Goal: Task Accomplishment & Management: Use online tool/utility

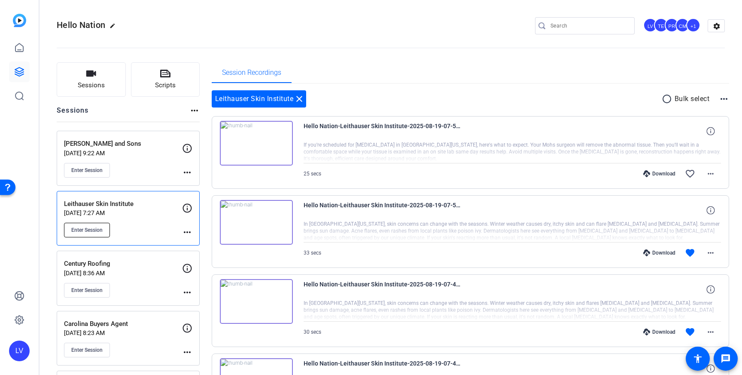
scroll to position [89, 0]
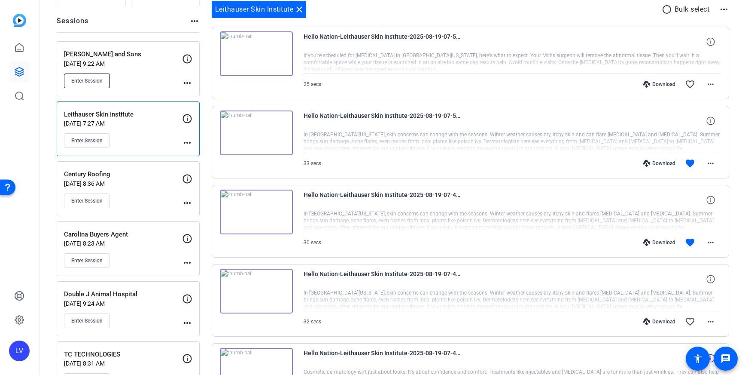
click at [98, 78] on span "Enter Session" at bounding box center [86, 80] width 31 height 7
click at [300, 8] on mat-icon "close" at bounding box center [299, 9] width 10 height 10
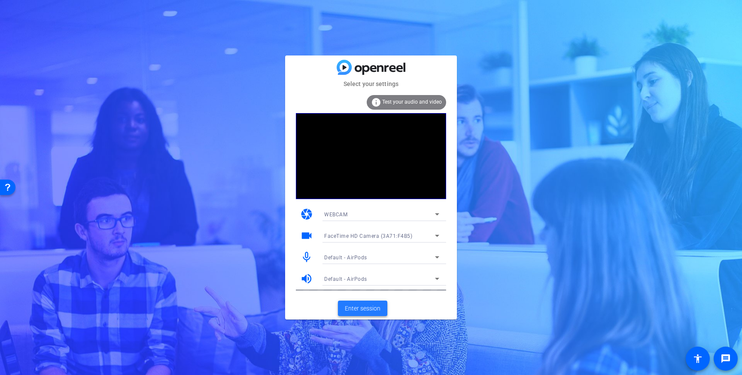
click at [368, 308] on span "Enter session" at bounding box center [363, 308] width 36 height 9
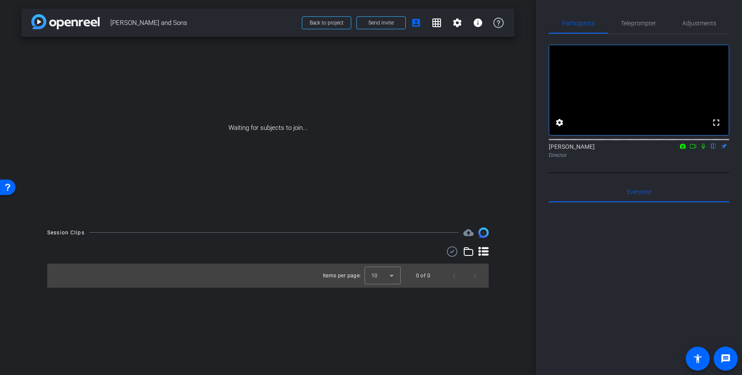
drag, startPoint x: 643, startPoint y: 23, endPoint x: 640, endPoint y: 195, distance: 171.9
click at [643, 23] on span "Teleprompter" at bounding box center [638, 23] width 35 height 6
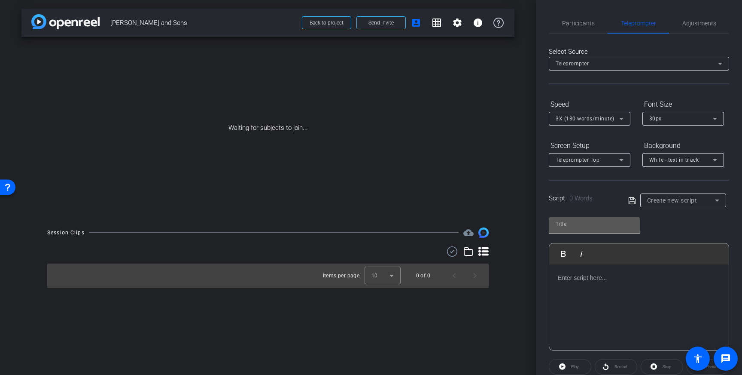
click at [592, 228] on input "text" at bounding box center [594, 224] width 77 height 10
type input "Weatherhead"
click at [636, 269] on div at bounding box center [639, 307] width 180 height 86
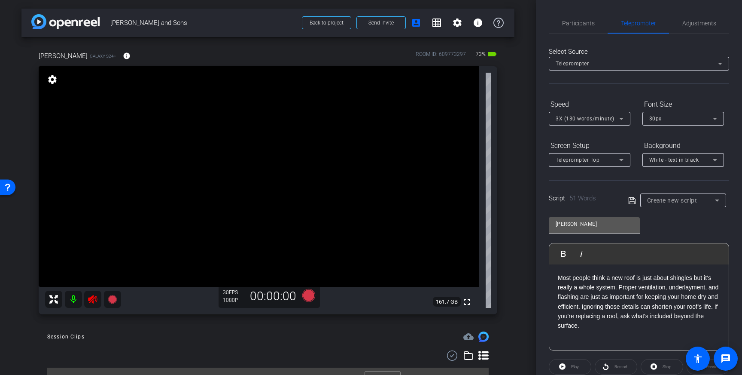
drag, startPoint x: 630, startPoint y: 199, endPoint x: 556, endPoint y: 222, distance: 78.1
click at [630, 199] on icon at bounding box center [633, 200] width 8 height 10
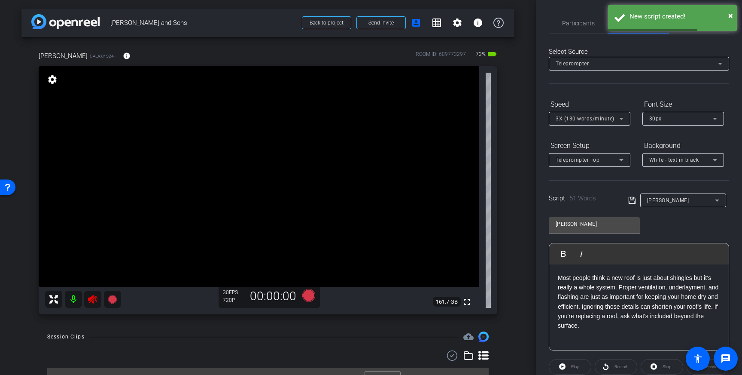
drag, startPoint x: 89, startPoint y: 299, endPoint x: 139, endPoint y: 258, distance: 64.7
click at [90, 299] on icon at bounding box center [92, 299] width 9 height 9
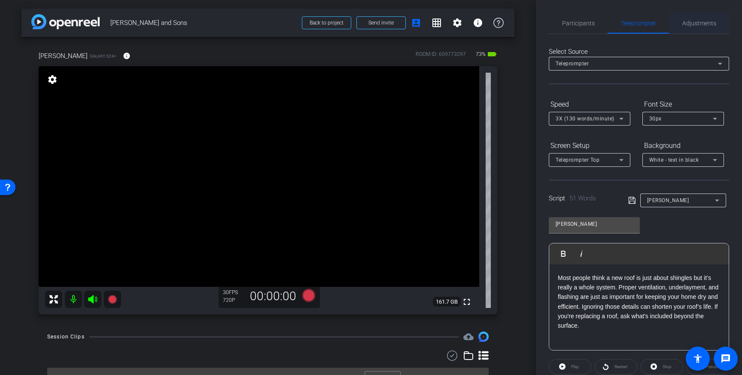
click at [708, 23] on span "Adjustments" at bounding box center [700, 23] width 34 height 6
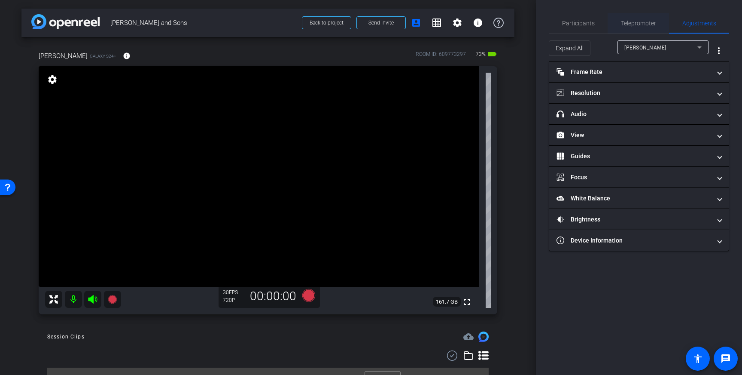
drag, startPoint x: 628, startPoint y: 23, endPoint x: 629, endPoint y: 27, distance: 4.4
click at [628, 23] on span "Teleprompter" at bounding box center [638, 23] width 35 height 6
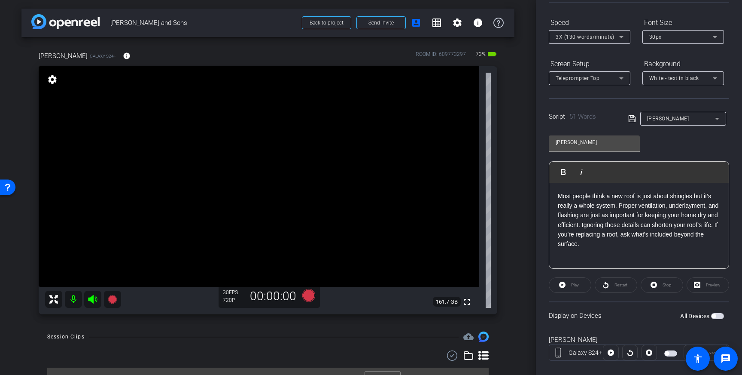
scroll to position [95, 0]
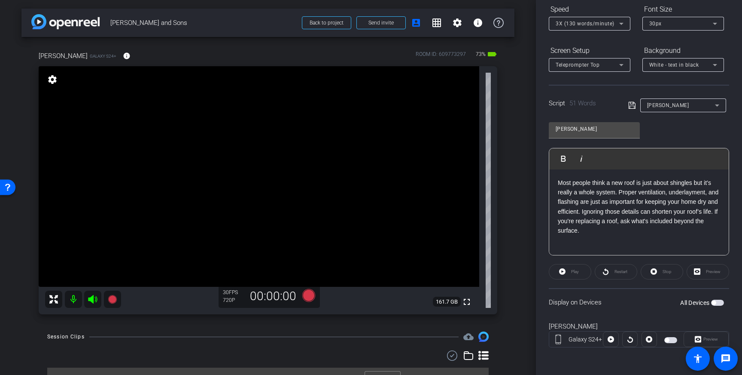
click at [633, 106] on icon at bounding box center [632, 105] width 7 height 7
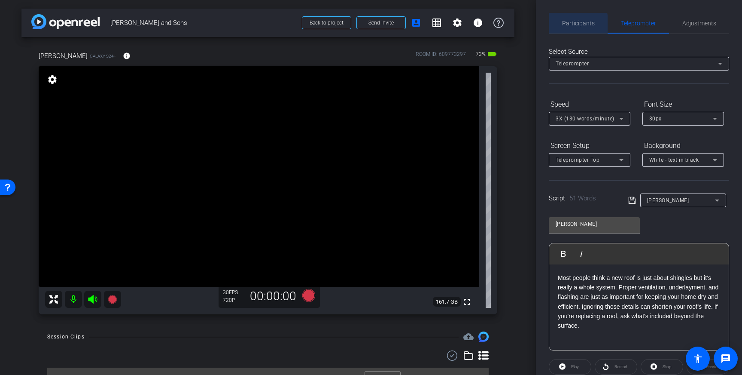
click at [574, 26] on span "Participants" at bounding box center [578, 23] width 33 height 6
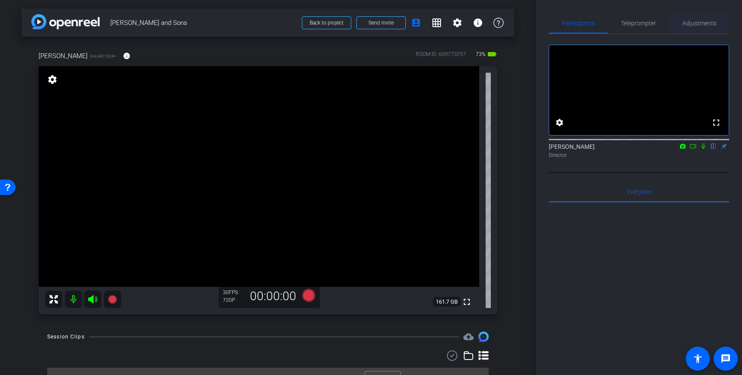
drag, startPoint x: 689, startPoint y: 25, endPoint x: 690, endPoint y: 33, distance: 7.8
click at [689, 25] on span "Adjustments" at bounding box center [700, 23] width 34 height 6
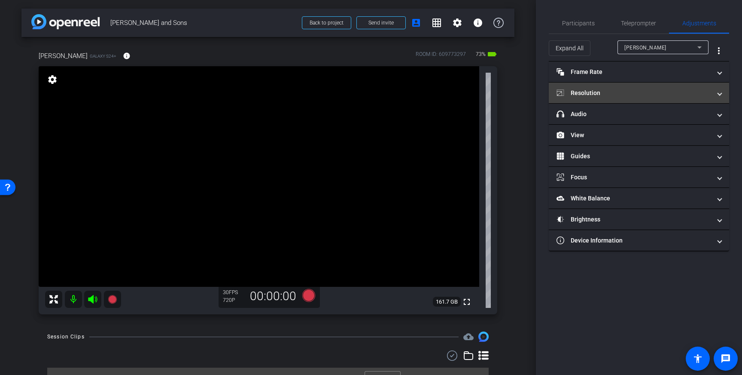
click at [651, 90] on mat-panel-title "Resolution" at bounding box center [634, 93] width 155 height 9
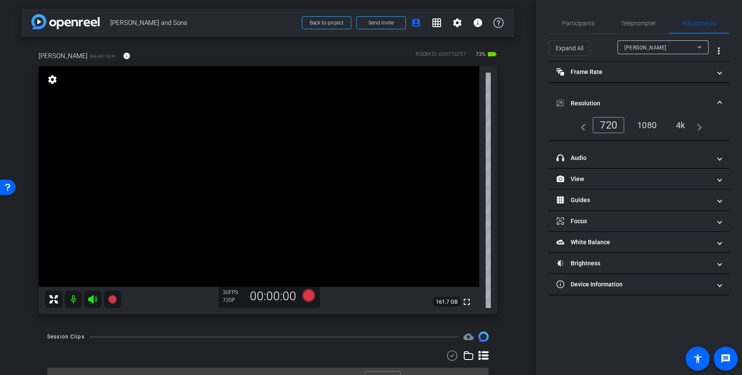
click at [653, 124] on div "1080" at bounding box center [647, 125] width 32 height 15
drag, startPoint x: 255, startPoint y: 134, endPoint x: 255, endPoint y: 150, distance: 16.8
click at [587, 23] on span "Participants" at bounding box center [578, 23] width 33 height 6
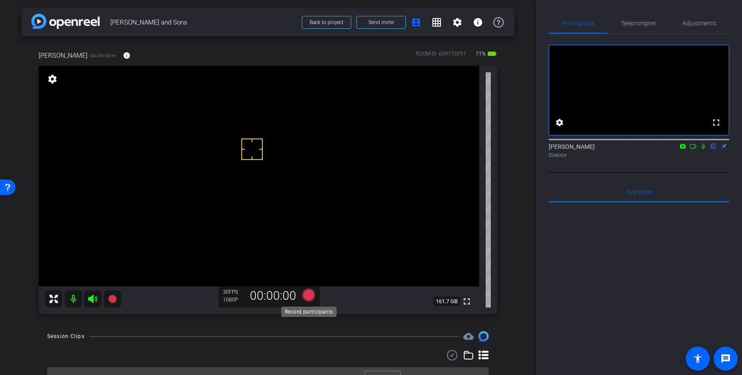
click at [309, 293] on icon at bounding box center [308, 294] width 13 height 13
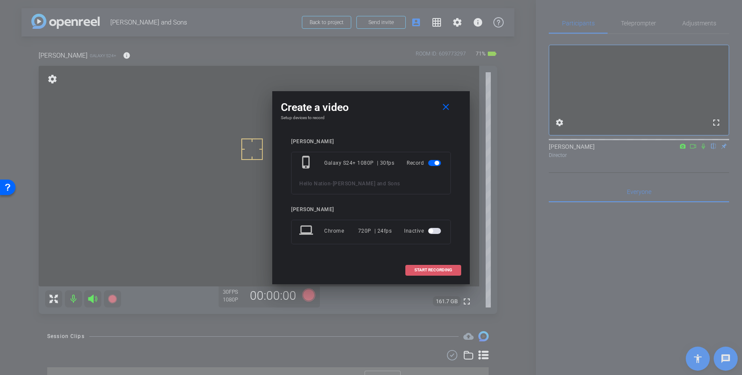
click at [430, 269] on span "START RECORDING" at bounding box center [434, 270] width 38 height 4
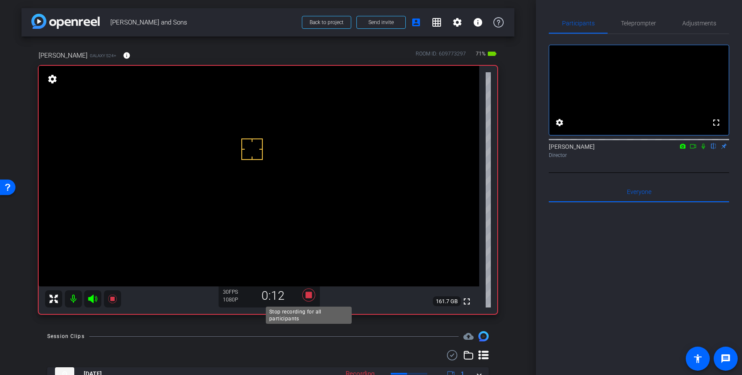
drag, startPoint x: 308, startPoint y: 298, endPoint x: 321, endPoint y: 299, distance: 12.5
click at [308, 298] on icon at bounding box center [308, 294] width 13 height 13
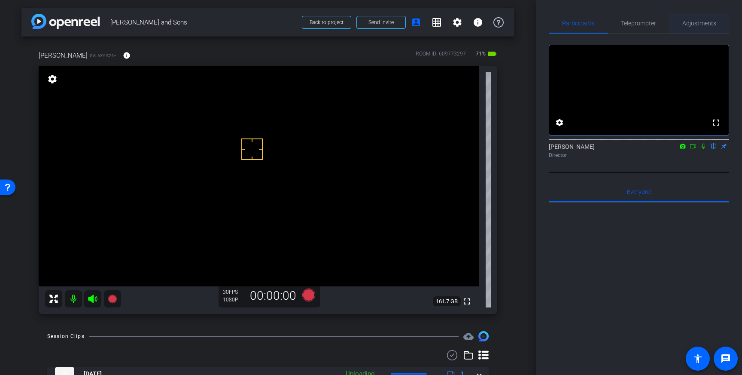
click at [701, 26] on span "Adjustments" at bounding box center [700, 23] width 34 height 6
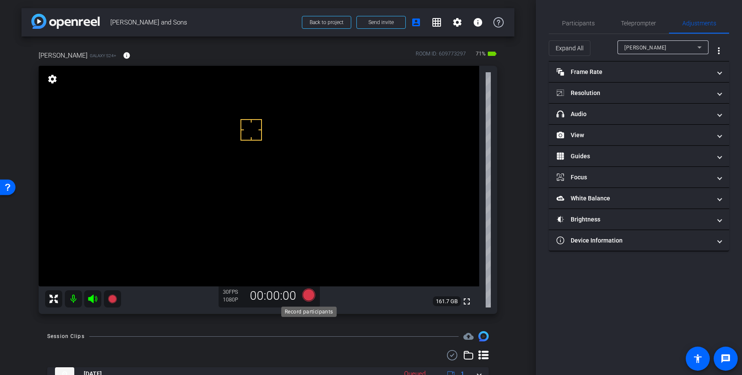
click at [310, 294] on icon at bounding box center [308, 294] width 13 height 13
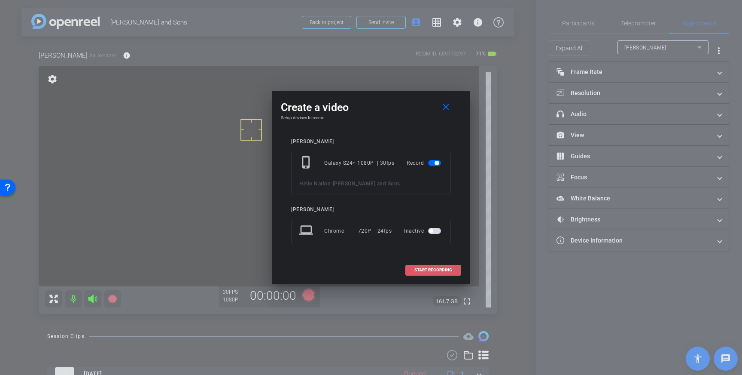
click at [443, 269] on span "START RECORDING" at bounding box center [434, 270] width 38 height 4
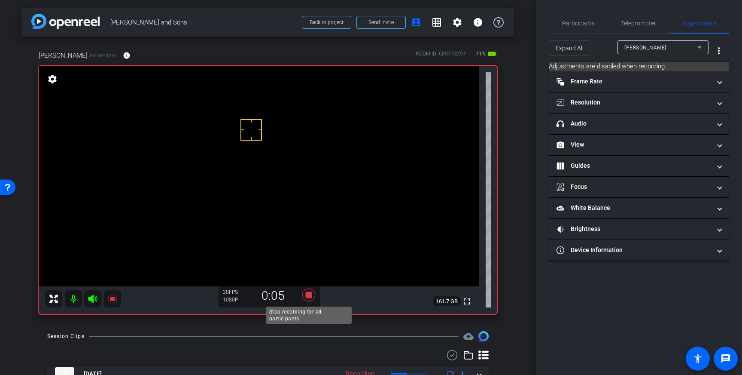
click at [309, 294] on icon at bounding box center [308, 294] width 13 height 13
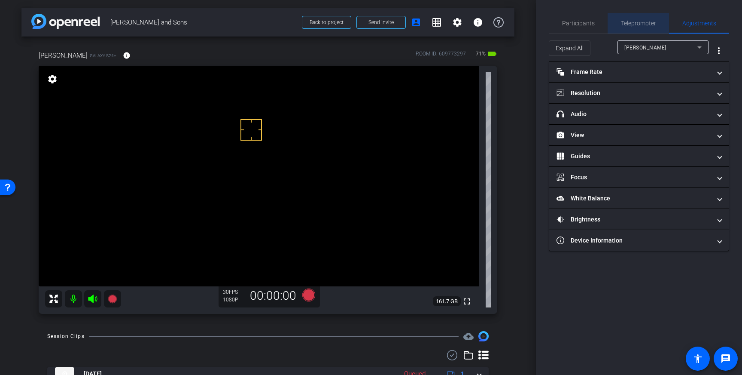
click at [637, 27] on span "Teleprompter" at bounding box center [638, 23] width 35 height 21
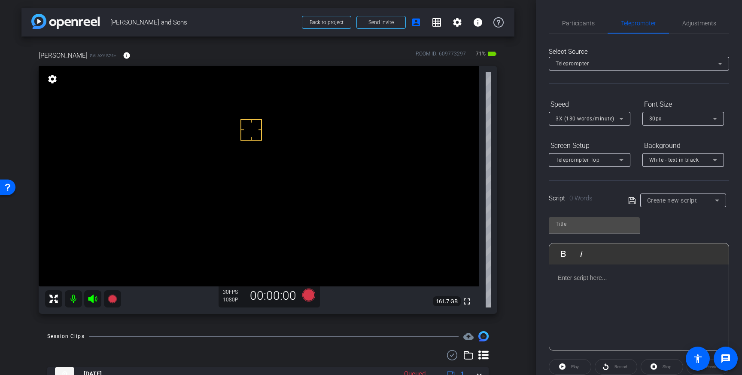
drag, startPoint x: 691, startPoint y: 191, endPoint x: 691, endPoint y: 201, distance: 10.3
click at [691, 191] on div "Script 0 Words Create new script" at bounding box center [639, 193] width 180 height 27
drag, startPoint x: 691, startPoint y: 210, endPoint x: 692, endPoint y: 205, distance: 4.8
click at [691, 209] on div at bounding box center [684, 211] width 86 height 9
click at [693, 204] on div "Create new script" at bounding box center [681, 200] width 68 height 10
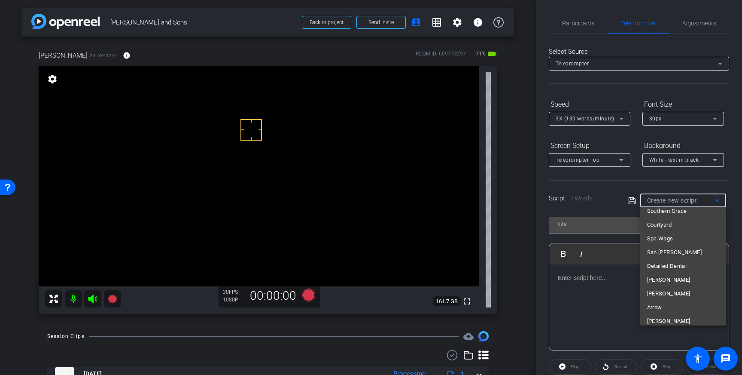
scroll to position [4783, 0]
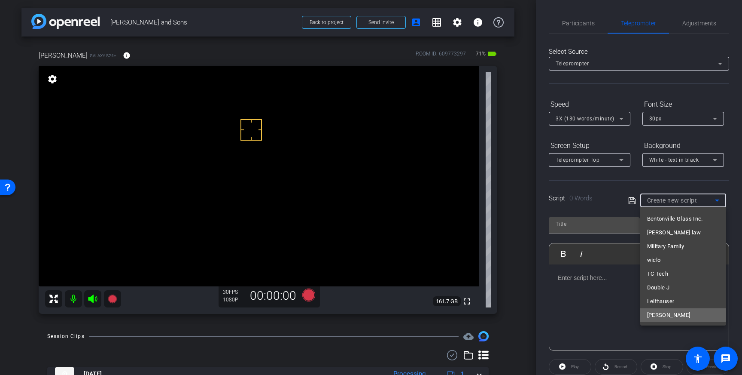
click at [664, 315] on span "Weatherhead" at bounding box center [668, 315] width 43 height 10
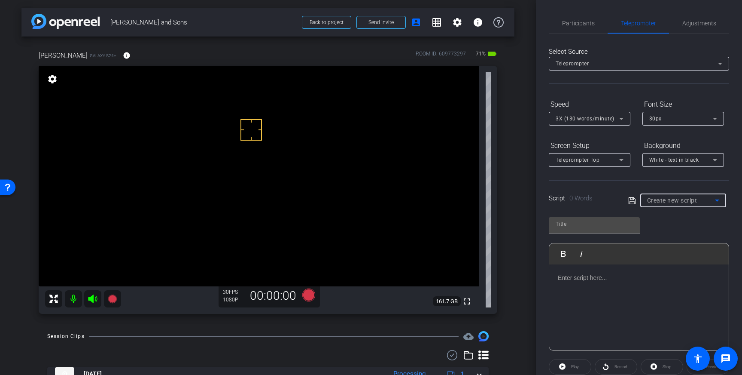
type input "Weatherhead"
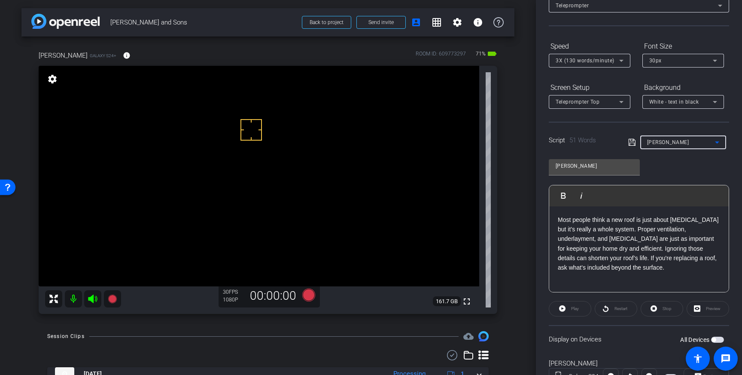
scroll to position [95, 0]
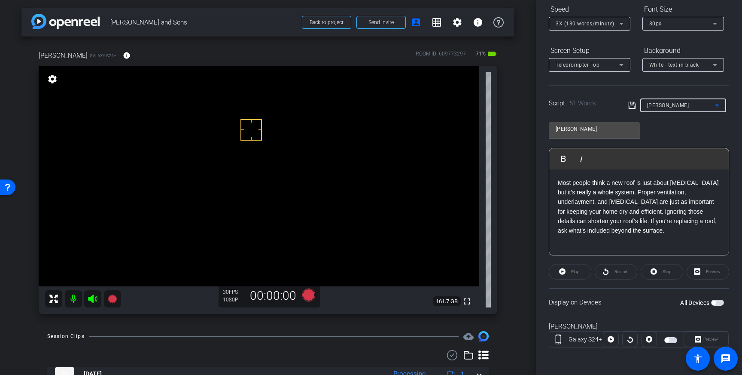
click at [716, 302] on span "button" at bounding box center [714, 302] width 4 height 4
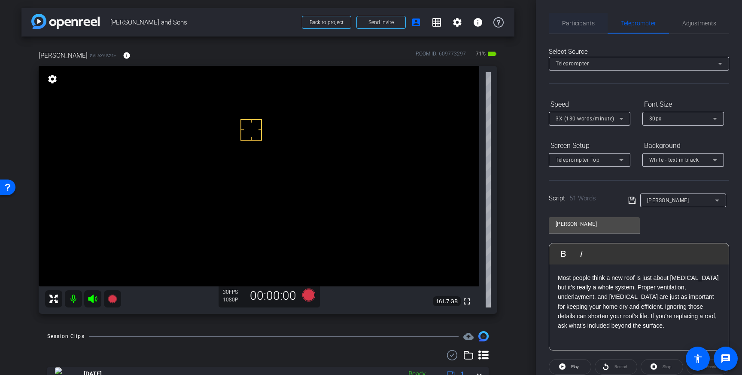
click at [580, 23] on span "Participants" at bounding box center [578, 23] width 33 height 6
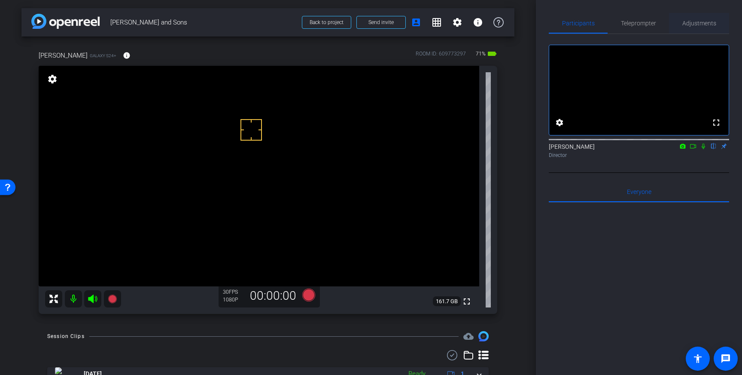
click at [695, 27] on span "Adjustments" at bounding box center [700, 23] width 34 height 21
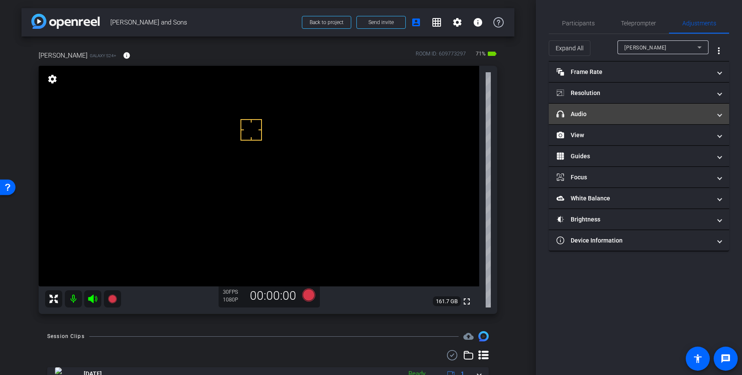
click at [702, 113] on mat-panel-title "headphone icon Audio" at bounding box center [634, 114] width 155 height 9
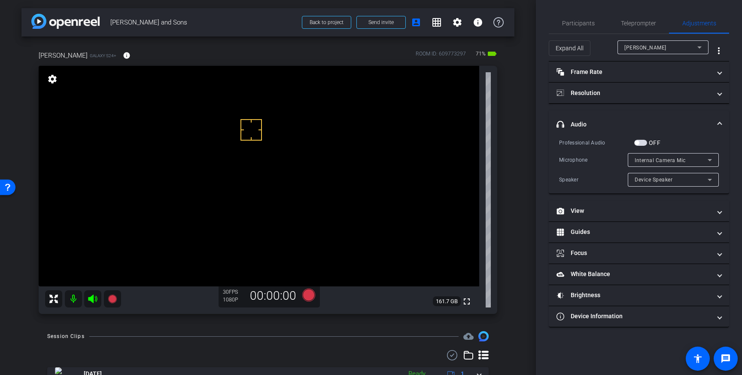
drag, startPoint x: 641, startPoint y: 143, endPoint x: 655, endPoint y: 146, distance: 14.4
click at [641, 143] on span "button" at bounding box center [641, 143] width 13 height 6
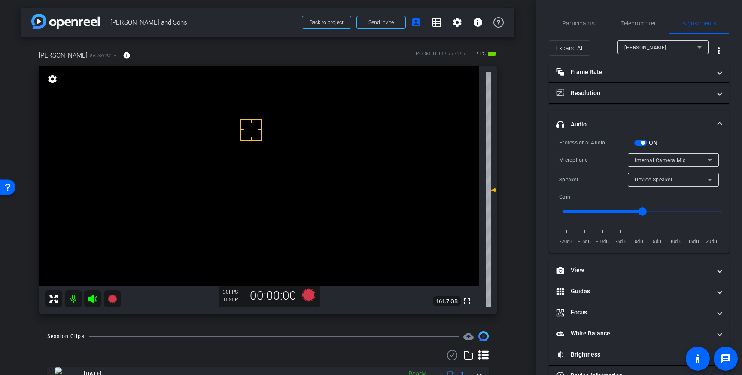
click at [706, 163] on icon at bounding box center [710, 160] width 10 height 10
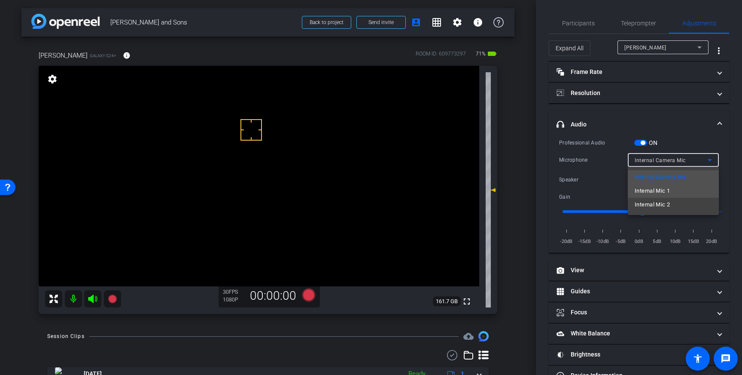
click at [681, 194] on mat-option "Internal Mic 1" at bounding box center [673, 191] width 91 height 14
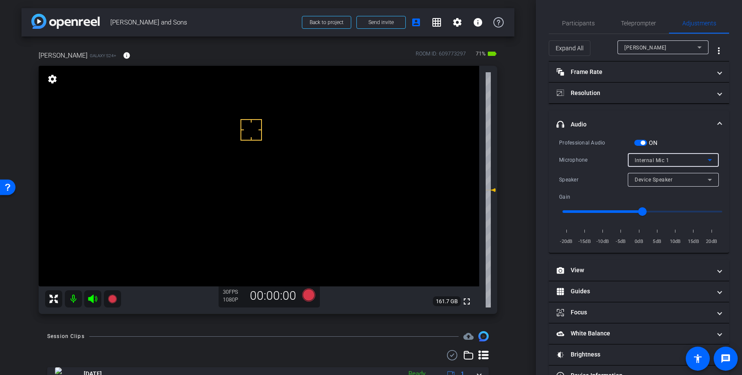
click at [711, 159] on icon at bounding box center [710, 160] width 4 height 2
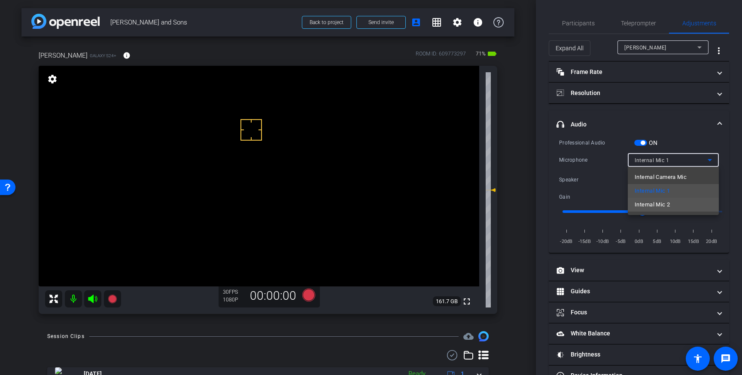
click at [673, 202] on mat-option "Internal Mic 2" at bounding box center [673, 205] width 91 height 14
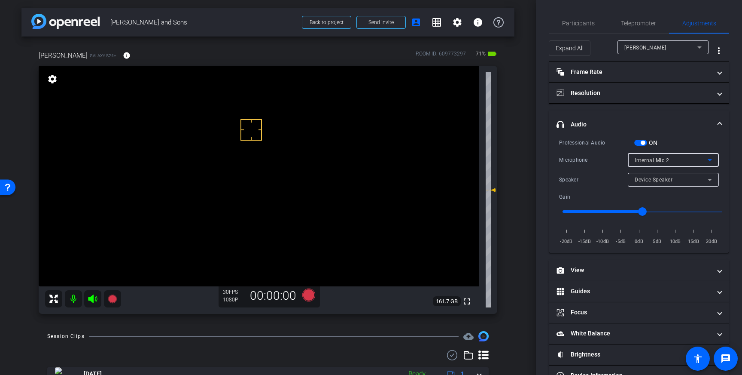
click at [706, 160] on icon at bounding box center [710, 160] width 10 height 10
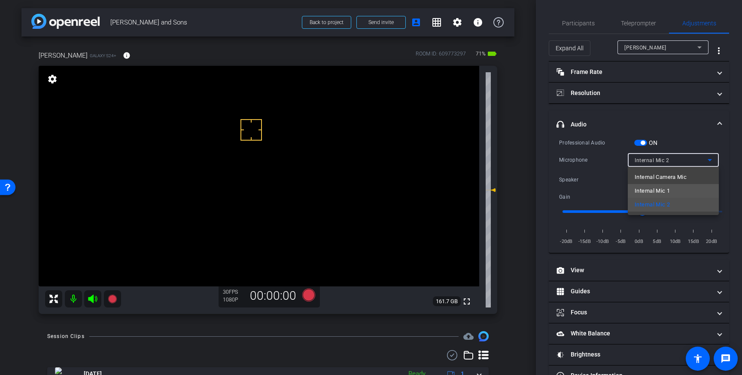
click at [670, 187] on span "Internal Mic 1" at bounding box center [652, 191] width 35 height 10
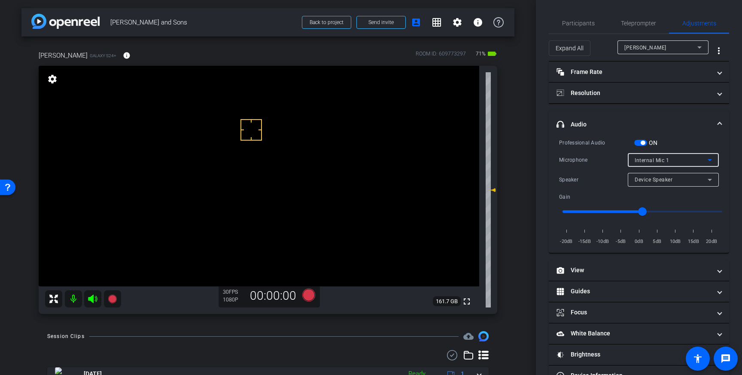
click at [698, 161] on div "Internal Mic 1" at bounding box center [671, 160] width 73 height 11
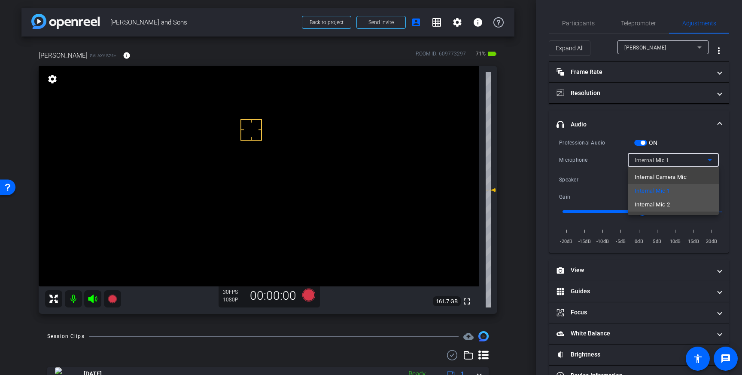
click at [676, 203] on mat-option "Internal Mic 2" at bounding box center [673, 205] width 91 height 14
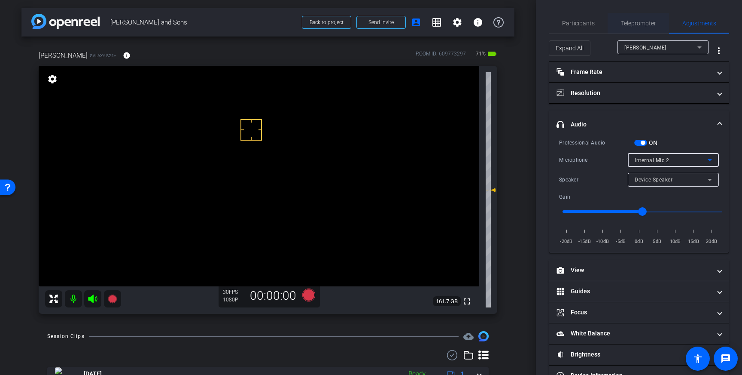
click at [638, 23] on span "Teleprompter" at bounding box center [638, 23] width 35 height 6
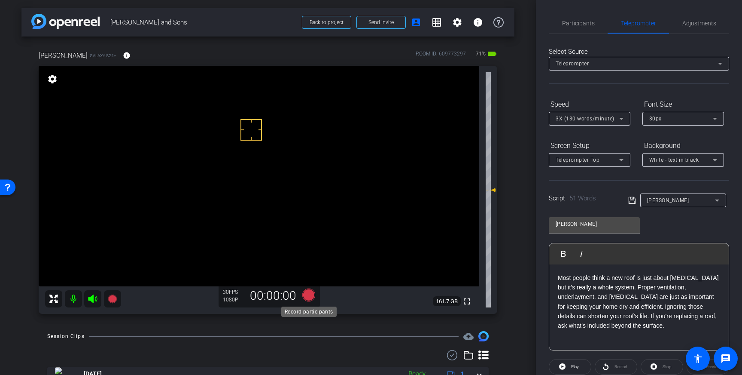
click at [306, 294] on icon at bounding box center [308, 294] width 13 height 13
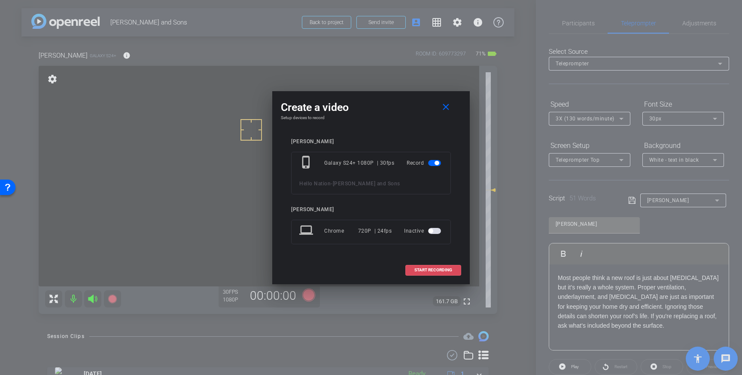
drag, startPoint x: 436, startPoint y: 270, endPoint x: 503, endPoint y: 225, distance: 80.8
click at [436, 270] on span "START RECORDING" at bounding box center [434, 270] width 38 height 4
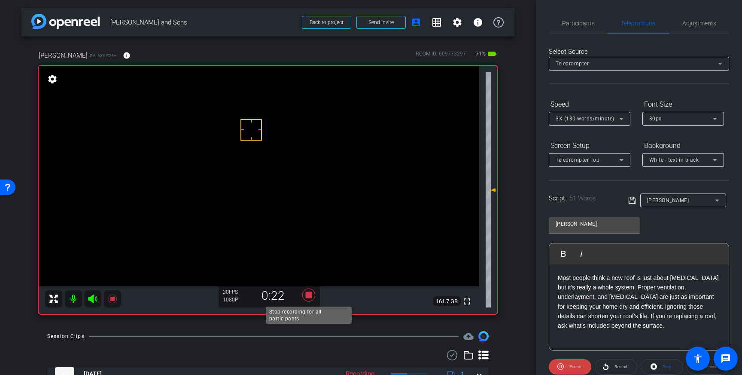
click at [309, 296] on icon at bounding box center [308, 294] width 13 height 13
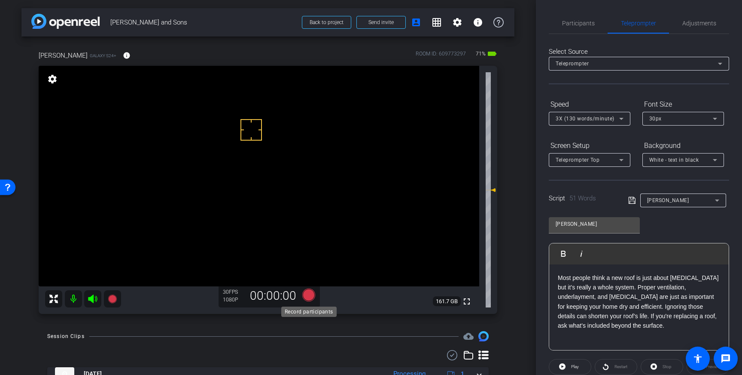
click at [308, 296] on icon at bounding box center [308, 294] width 13 height 13
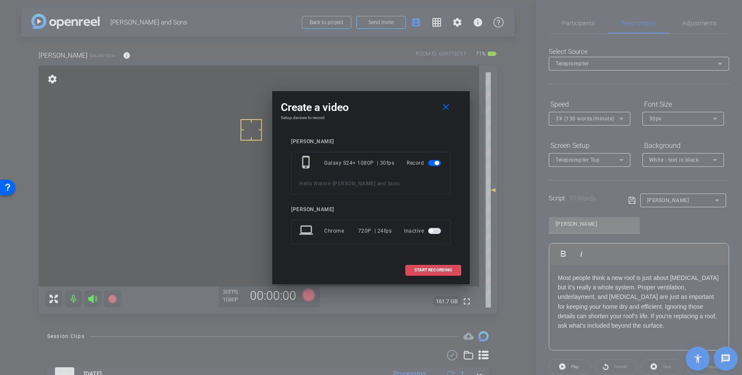
drag, startPoint x: 449, startPoint y: 267, endPoint x: 501, endPoint y: 230, distance: 63.8
click at [449, 267] on span at bounding box center [433, 269] width 55 height 21
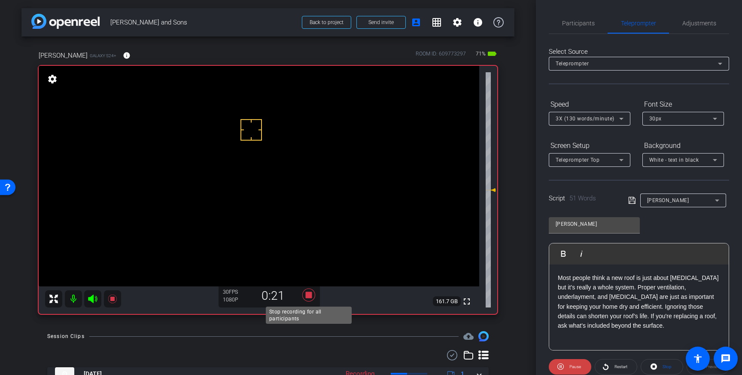
click at [309, 297] on icon at bounding box center [308, 294] width 13 height 13
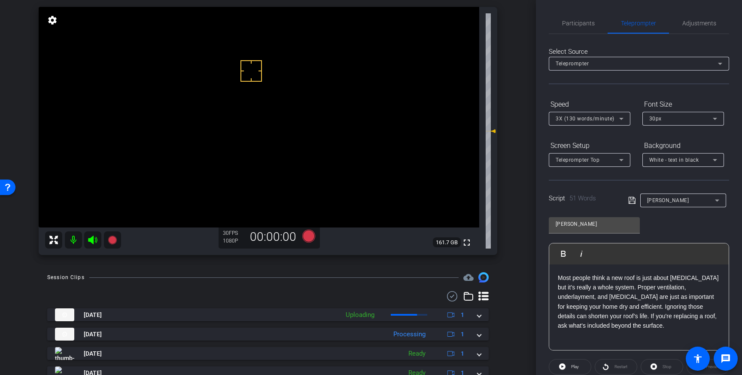
scroll to position [66, 0]
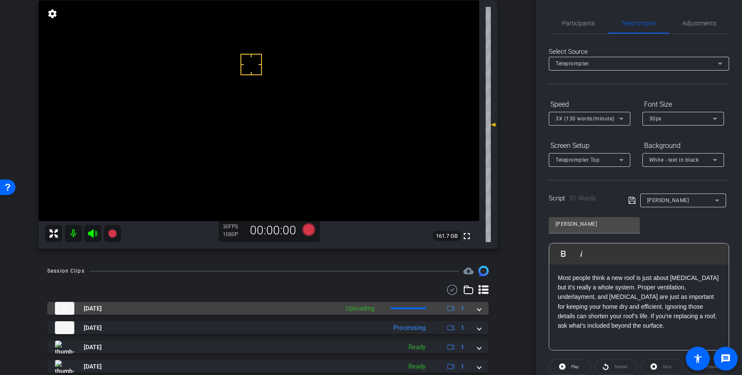
click at [480, 311] on span at bounding box center [479, 308] width 3 height 9
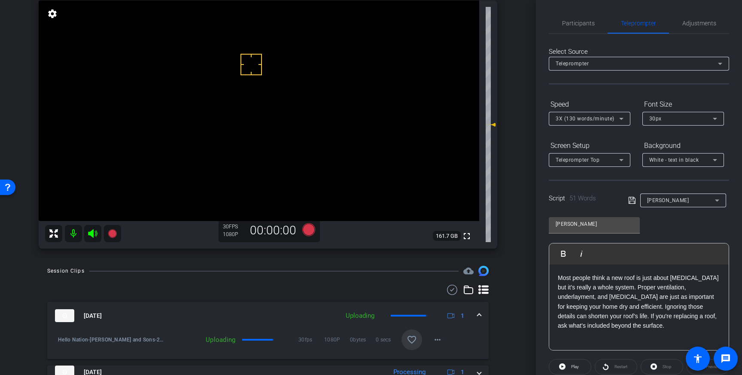
drag, startPoint x: 417, startPoint y: 339, endPoint x: 421, endPoint y: 338, distance: 4.6
click at [417, 339] on mat-icon "favorite_border" at bounding box center [412, 339] width 10 height 10
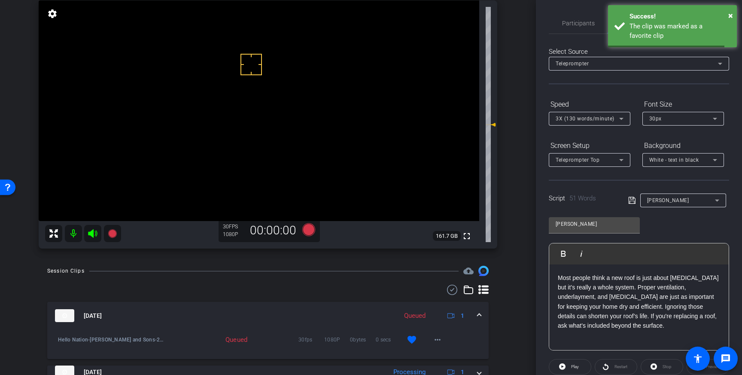
click at [480, 316] on span at bounding box center [479, 315] width 3 height 9
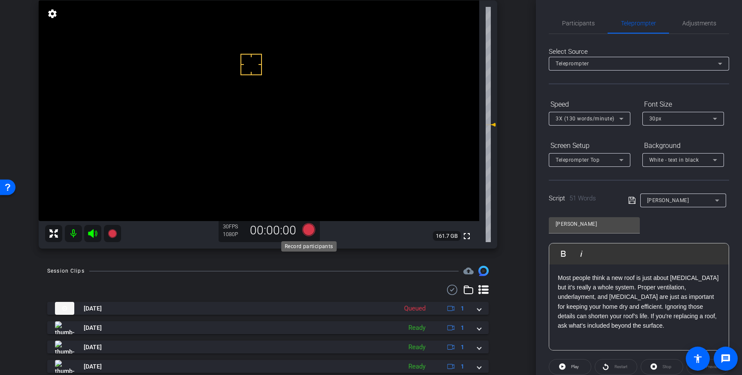
click at [314, 229] on icon at bounding box center [308, 229] width 13 height 13
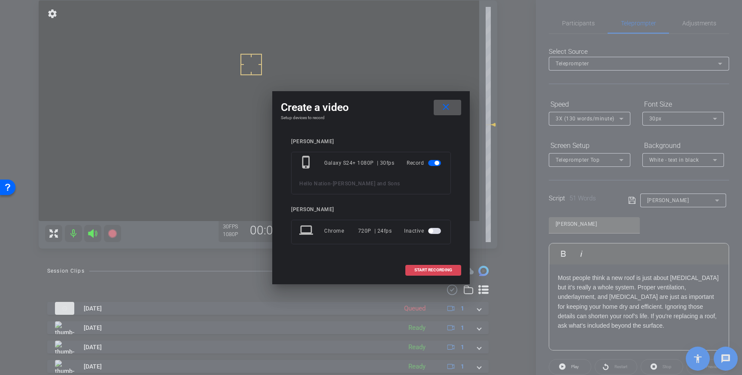
drag, startPoint x: 439, startPoint y: 271, endPoint x: 451, endPoint y: 264, distance: 13.6
click at [440, 271] on span "START RECORDING" at bounding box center [434, 270] width 38 height 4
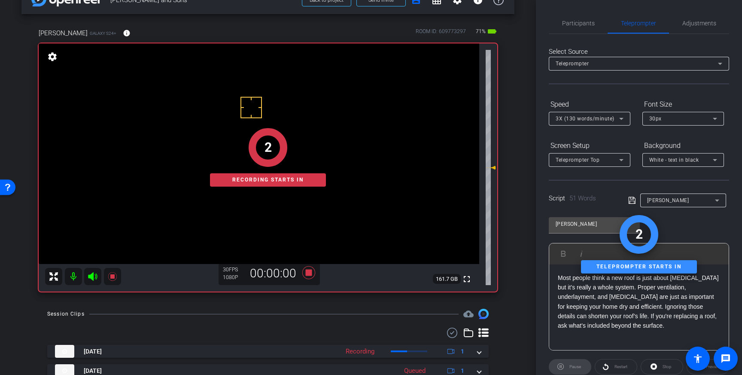
scroll to position [20, 0]
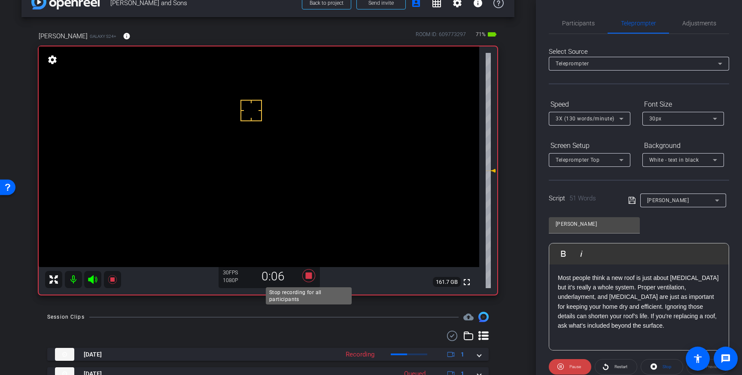
click at [314, 276] on icon at bounding box center [309, 275] width 21 height 15
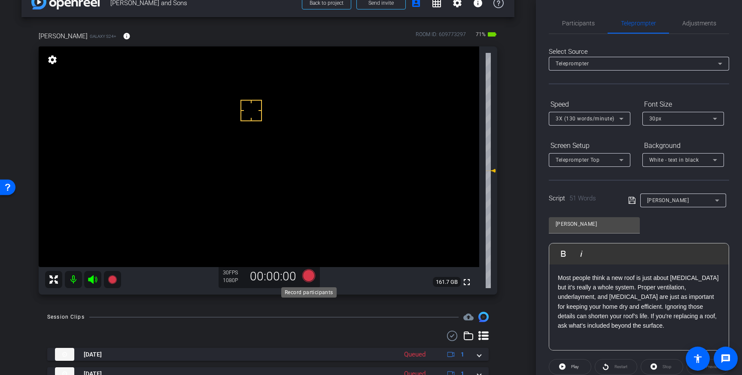
click at [308, 273] on icon at bounding box center [308, 275] width 13 height 13
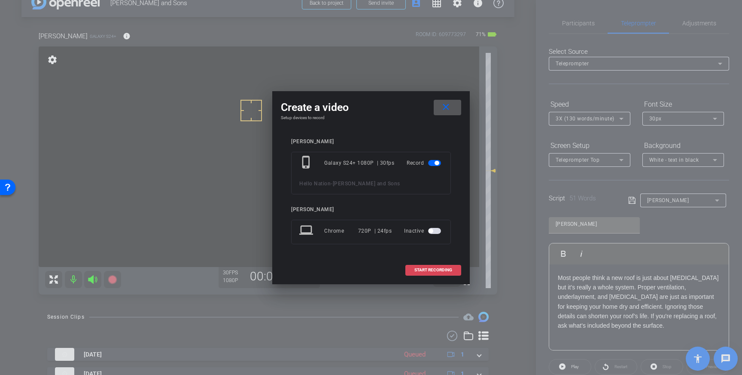
click at [436, 267] on span at bounding box center [433, 269] width 55 height 21
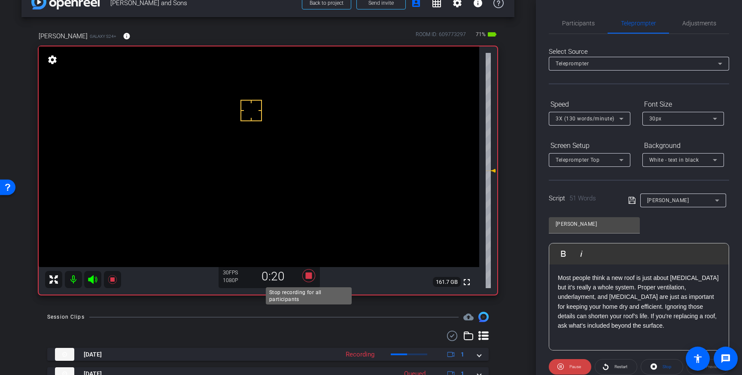
click at [311, 277] on icon at bounding box center [308, 275] width 13 height 13
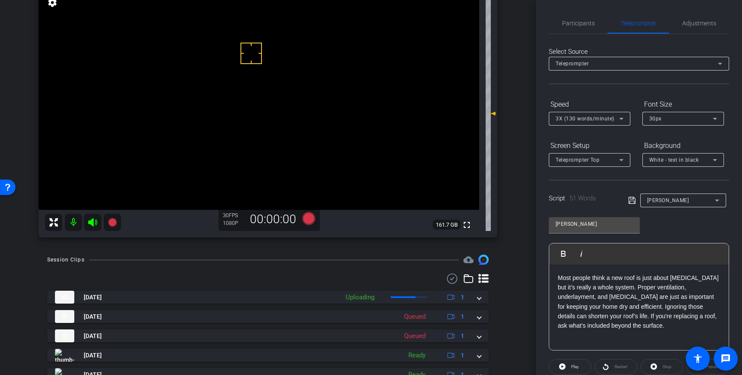
scroll to position [76, 0]
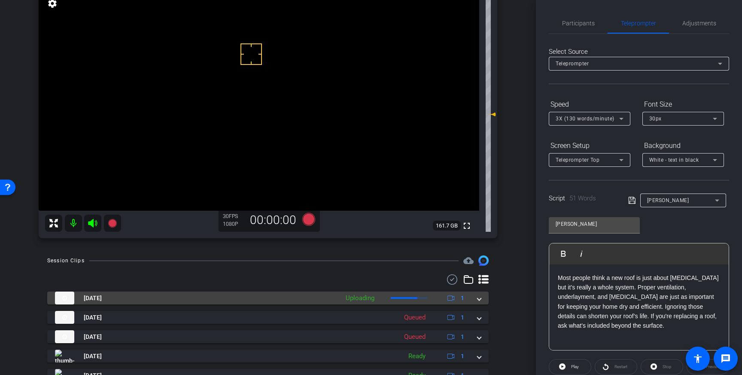
click at [479, 302] on mat-expansion-panel-header "Aug 19, 2025 Uploading 1" at bounding box center [268, 297] width 442 height 13
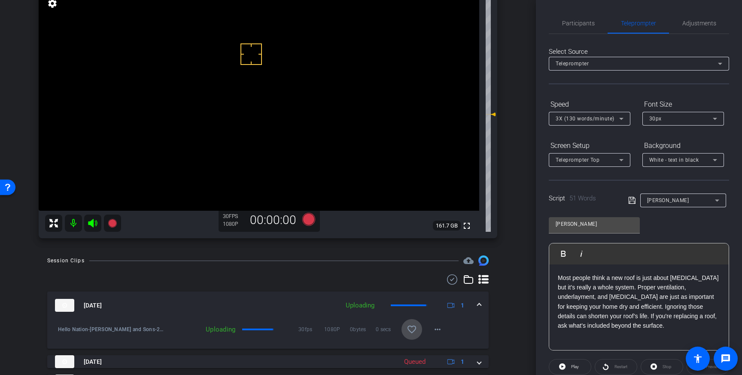
click at [412, 324] on mat-icon "favorite_border" at bounding box center [412, 329] width 10 height 10
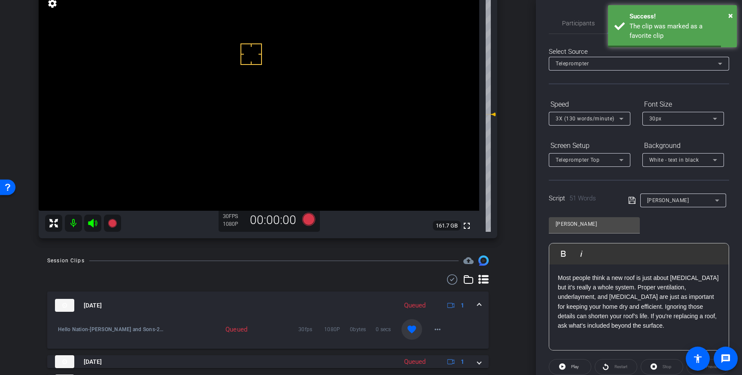
click at [475, 307] on div "Aug 19, 2025 Queued 1" at bounding box center [266, 305] width 423 height 13
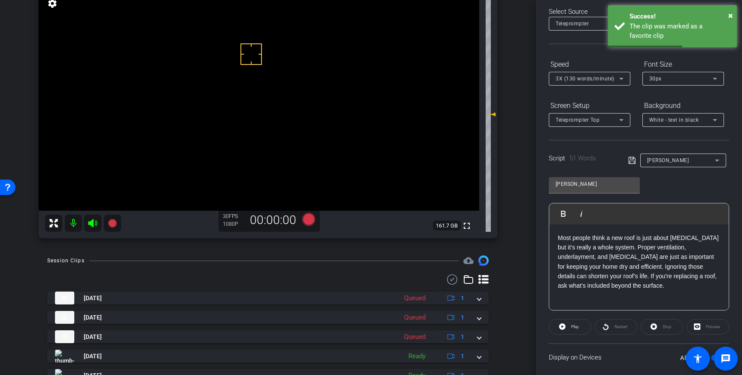
scroll to position [44, 0]
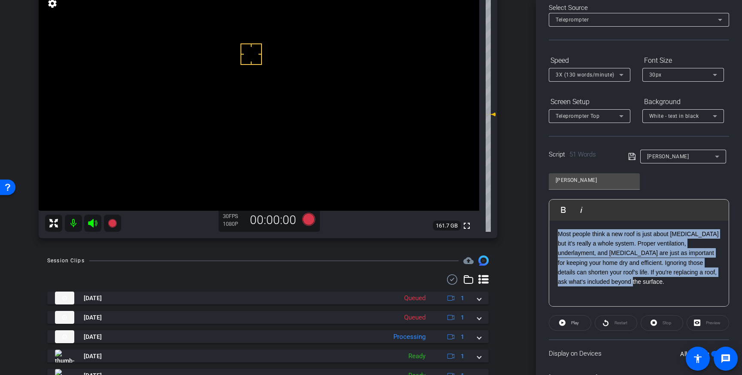
drag, startPoint x: 582, startPoint y: 283, endPoint x: 558, endPoint y: 237, distance: 52.3
click at [558, 237] on p "Most people think a new roof is just about shingles but it’s really a whole sys…" at bounding box center [639, 258] width 162 height 58
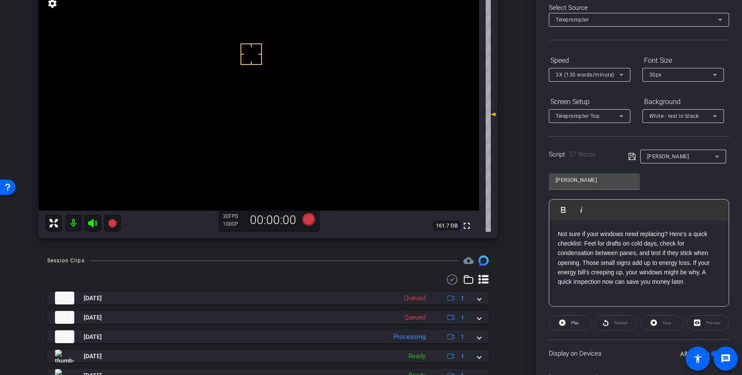
drag, startPoint x: 632, startPoint y: 154, endPoint x: 648, endPoint y: 168, distance: 20.4
click at [638, 160] on div "Weatherhead" at bounding box center [679, 157] width 101 height 14
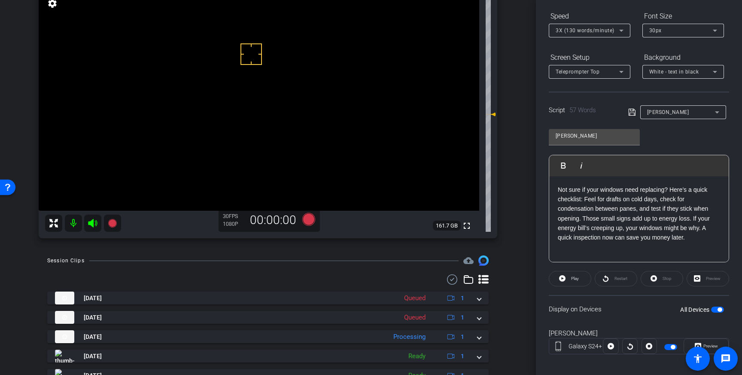
scroll to position [95, 0]
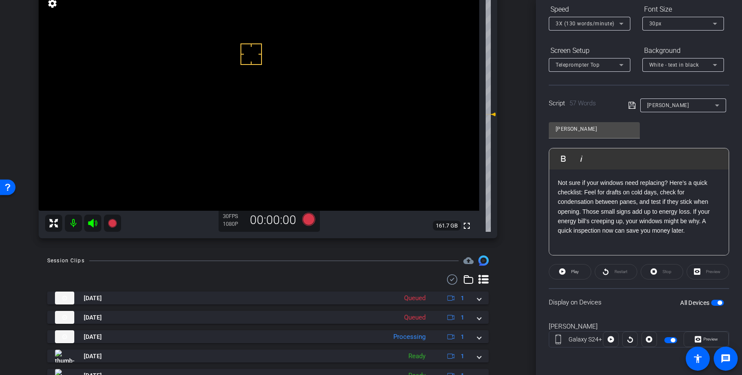
click at [717, 301] on span "button" at bounding box center [717, 302] width 13 height 6
drag, startPoint x: 719, startPoint y: 302, endPoint x: 708, endPoint y: 275, distance: 29.0
click at [718, 300] on span "button" at bounding box center [717, 302] width 13 height 6
click at [632, 106] on icon at bounding box center [632, 105] width 7 height 7
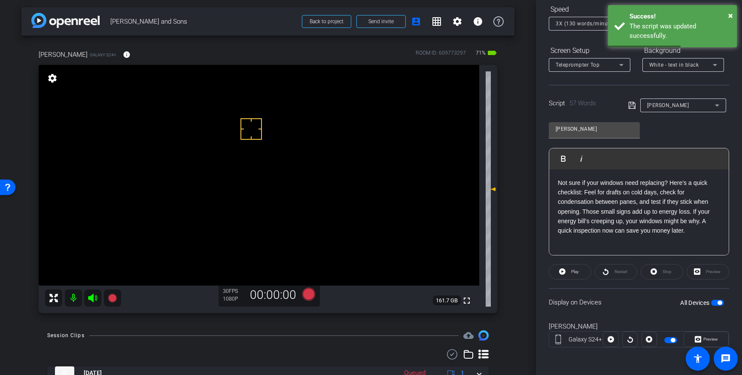
scroll to position [0, 0]
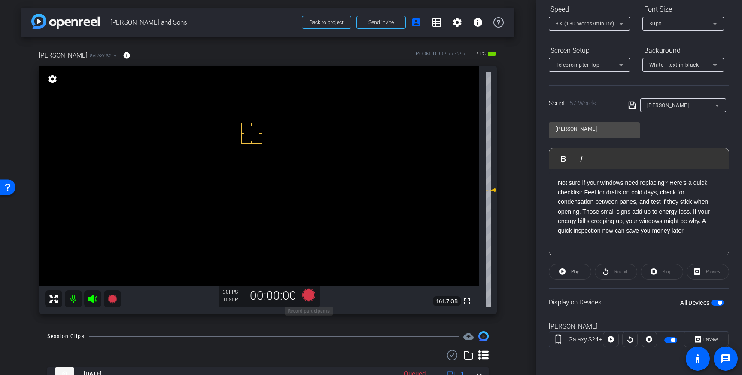
click at [309, 297] on icon at bounding box center [308, 294] width 13 height 13
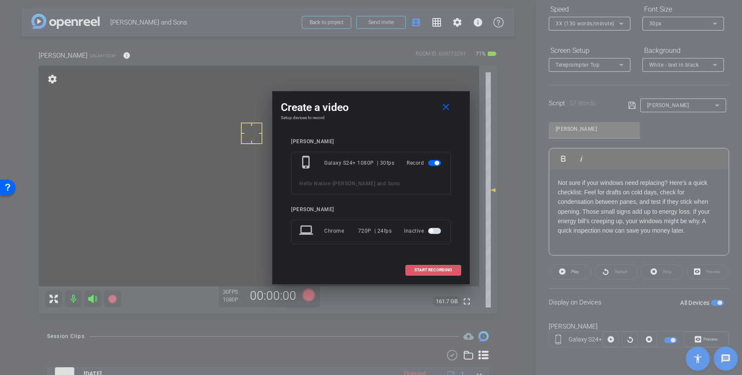
click at [445, 270] on span "START RECORDING" at bounding box center [434, 270] width 38 height 4
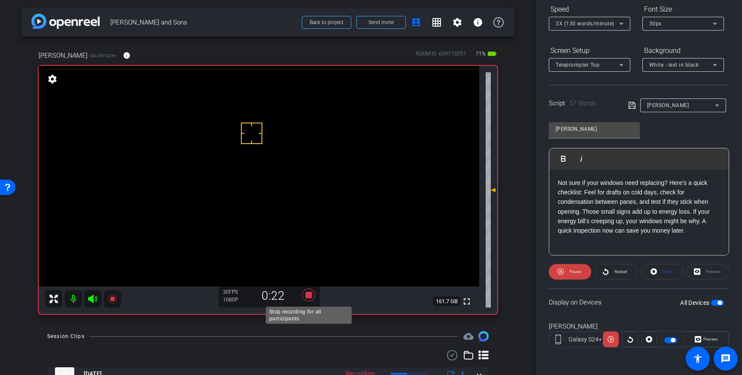
click at [308, 297] on icon at bounding box center [308, 294] width 13 height 13
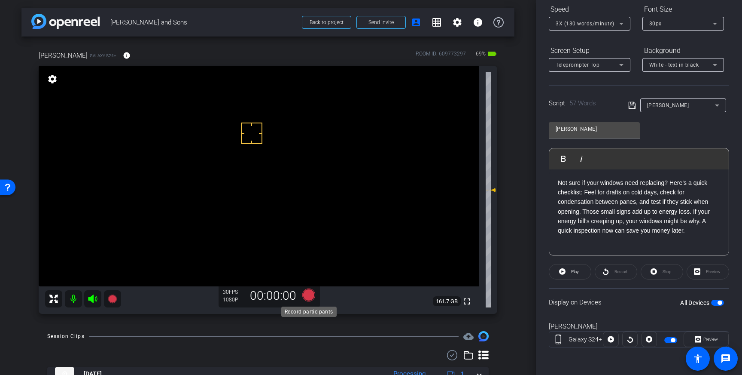
click at [308, 294] on icon at bounding box center [308, 294] width 13 height 13
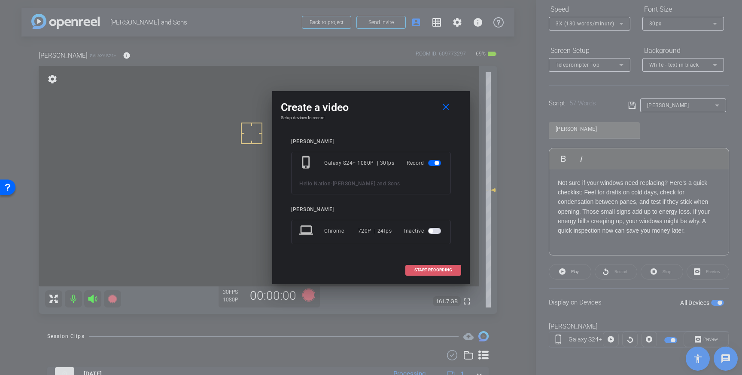
drag, startPoint x: 437, startPoint y: 268, endPoint x: 445, endPoint y: 266, distance: 8.8
click at [436, 268] on span "START RECORDING" at bounding box center [434, 270] width 38 height 4
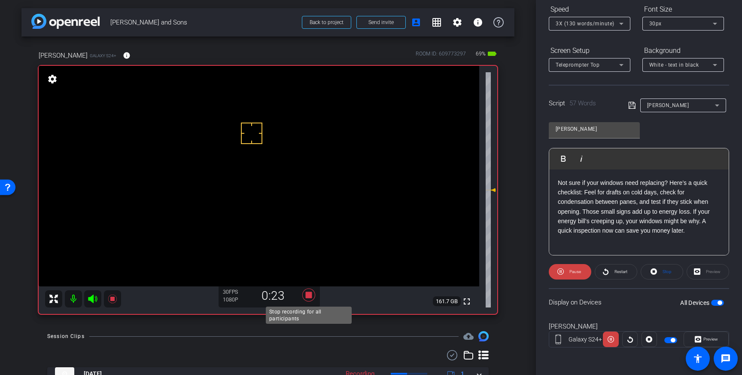
click at [310, 296] on icon at bounding box center [308, 294] width 13 height 13
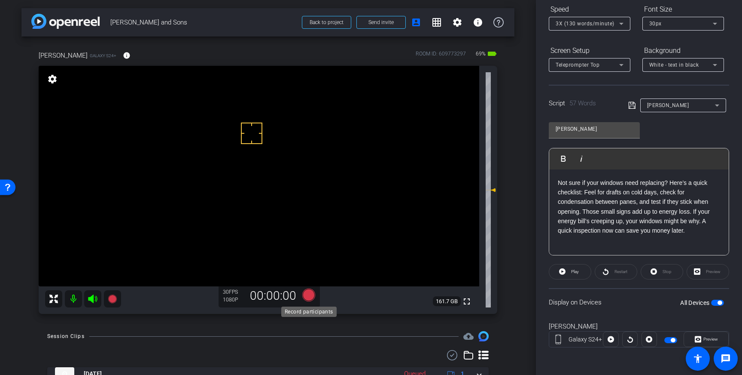
click at [310, 298] on icon at bounding box center [308, 294] width 13 height 13
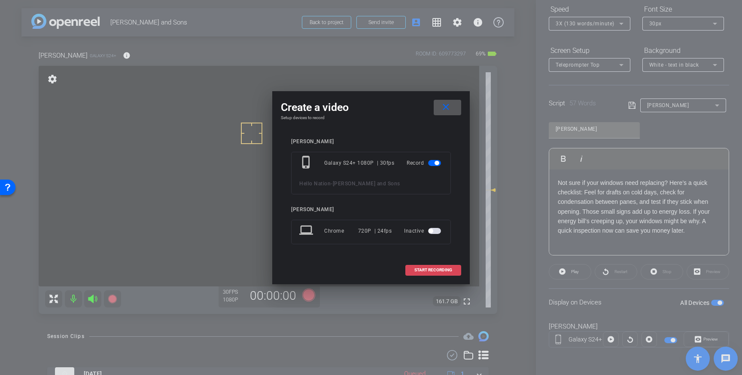
click at [435, 274] on span at bounding box center [433, 269] width 55 height 21
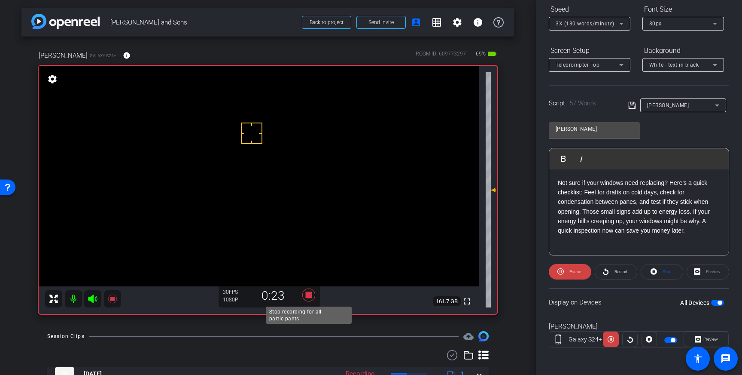
click at [308, 294] on icon at bounding box center [308, 294] width 13 height 13
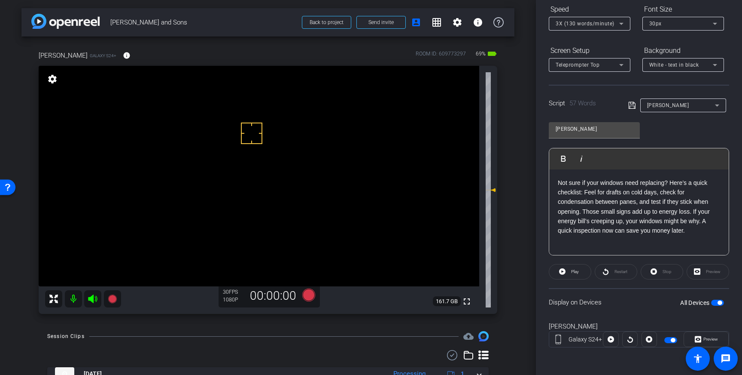
scroll to position [3, 0]
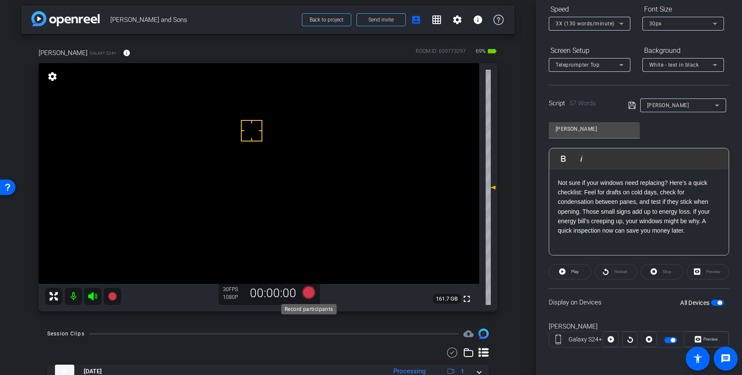
click at [308, 288] on icon at bounding box center [308, 292] width 13 height 13
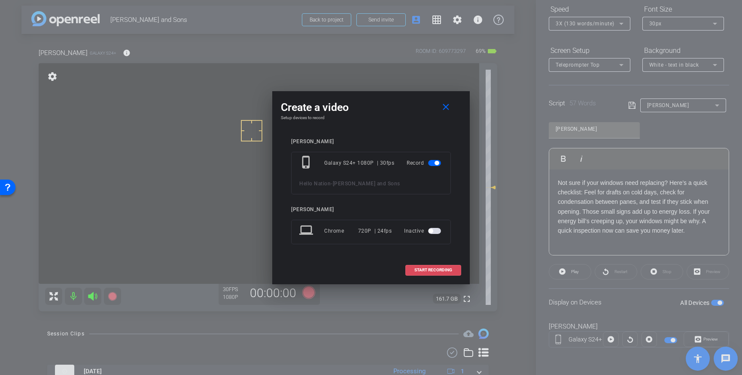
drag, startPoint x: 432, startPoint y: 269, endPoint x: 509, endPoint y: 199, distance: 104.3
click at [432, 269] on span "START RECORDING" at bounding box center [434, 270] width 38 height 4
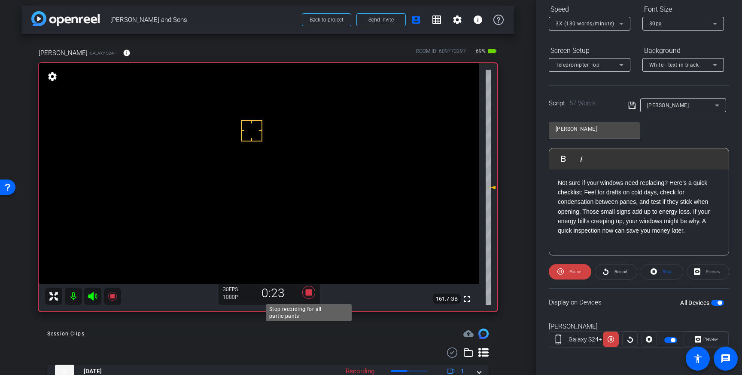
click at [310, 293] on icon at bounding box center [308, 292] width 13 height 13
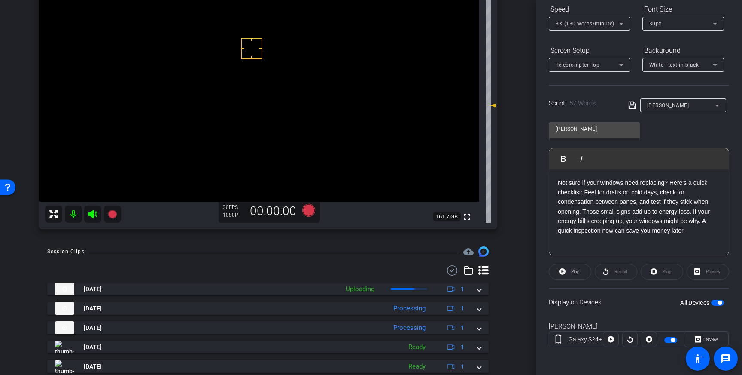
scroll to position [86, 0]
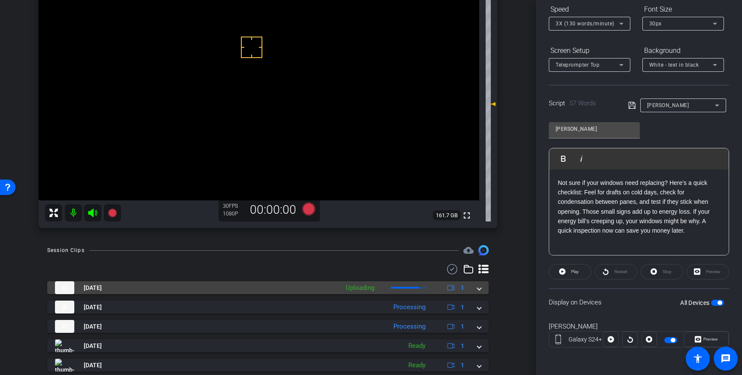
click at [480, 291] on span at bounding box center [479, 287] width 3 height 9
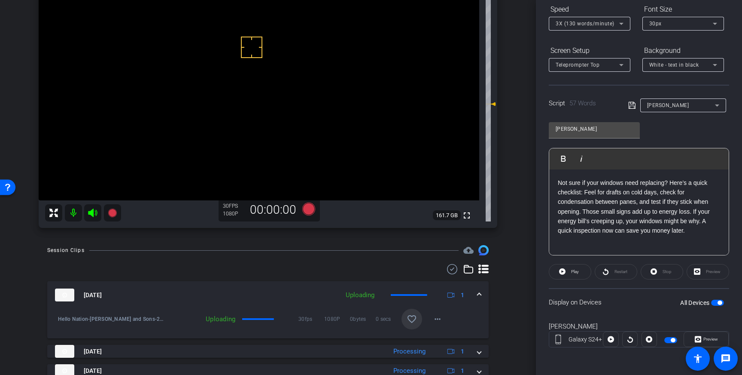
click at [411, 325] on span at bounding box center [412, 318] width 21 height 21
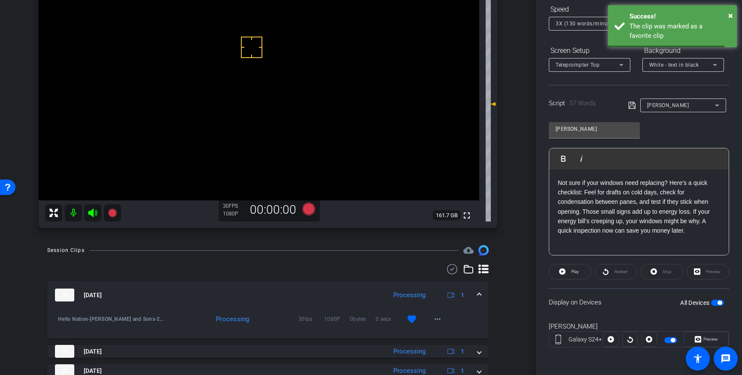
click at [477, 291] on div "Aug 19, 2025 Processing 1" at bounding box center [266, 294] width 423 height 13
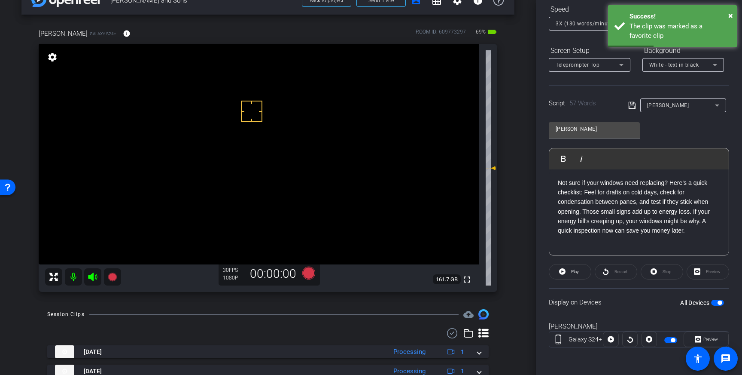
scroll to position [22, 0]
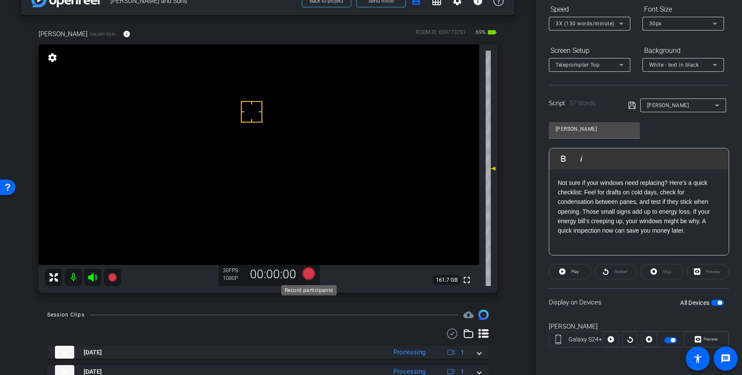
click at [308, 273] on icon at bounding box center [308, 273] width 13 height 13
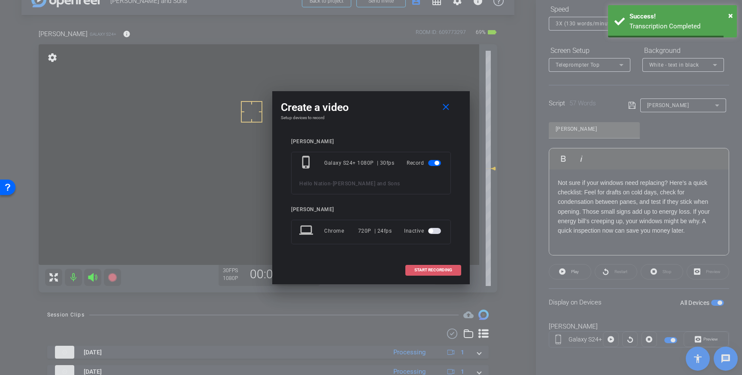
click at [440, 271] on span "START RECORDING" at bounding box center [434, 270] width 38 height 4
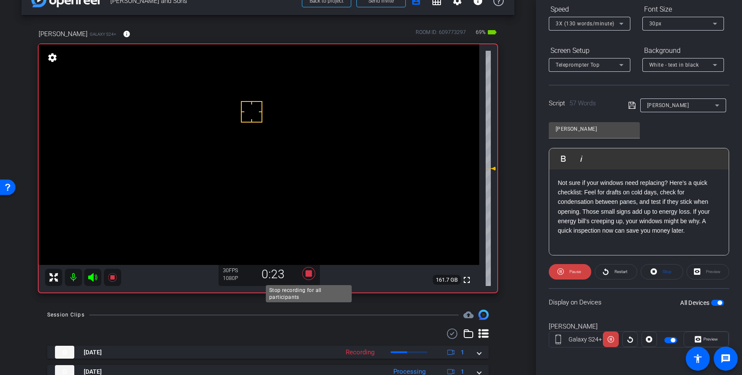
click at [311, 274] on icon at bounding box center [308, 273] width 13 height 13
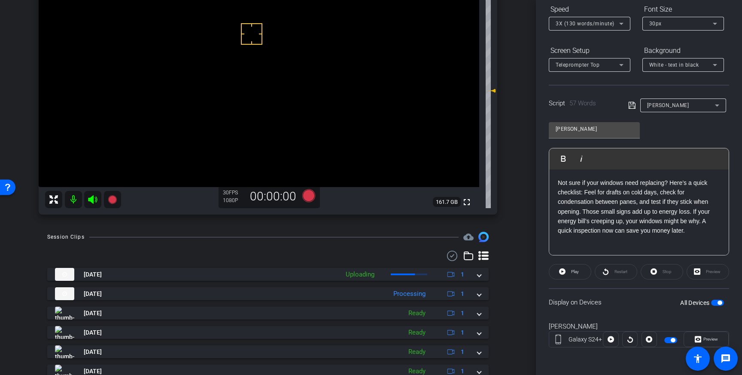
scroll to position [108, 0]
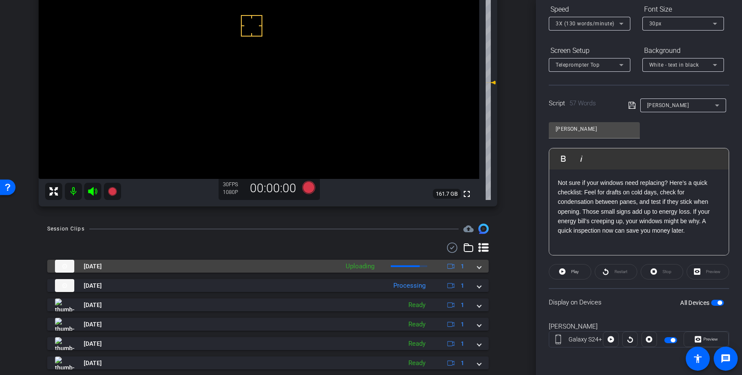
drag, startPoint x: 478, startPoint y: 267, endPoint x: 455, endPoint y: 278, distance: 26.1
click at [478, 268] on span at bounding box center [479, 266] width 3 height 9
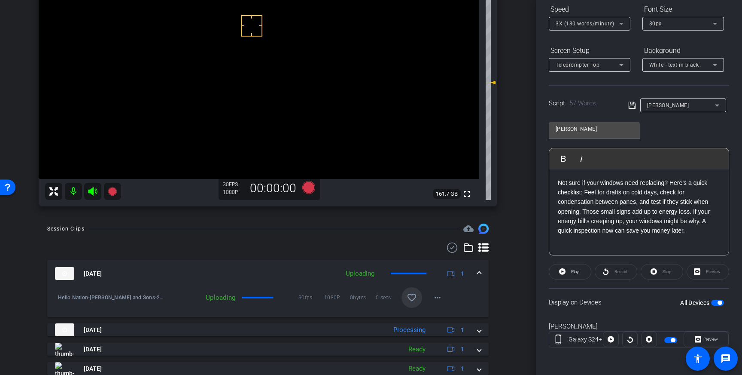
click at [414, 296] on mat-icon "favorite_border" at bounding box center [412, 297] width 10 height 10
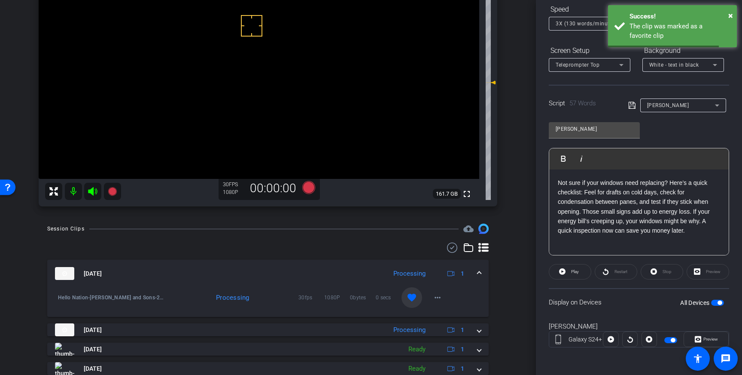
click at [478, 271] on span at bounding box center [479, 273] width 3 height 9
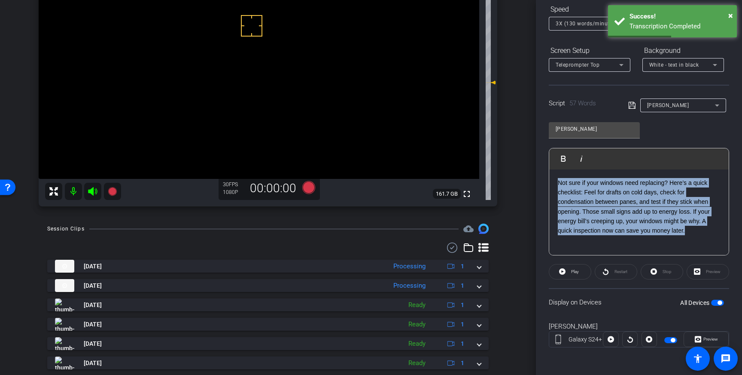
drag, startPoint x: 690, startPoint y: 234, endPoint x: 556, endPoint y: 185, distance: 142.3
click at [556, 185] on div "Not sure if your windows need replacing? Here’s a quick checklist: Feel for dra…" at bounding box center [639, 212] width 180 height 86
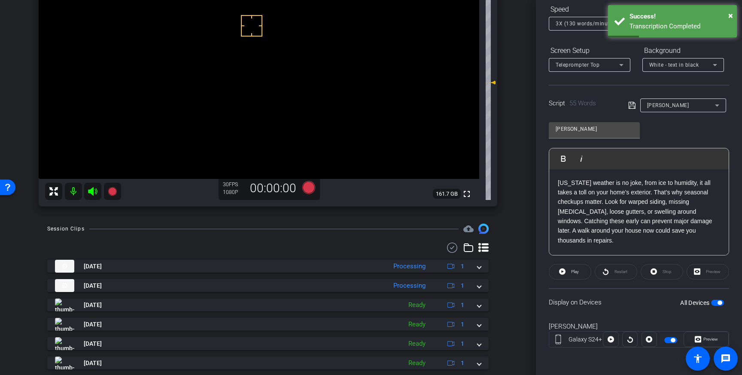
drag, startPoint x: 632, startPoint y: 106, endPoint x: 647, endPoint y: 120, distance: 20.1
click at [633, 107] on icon at bounding box center [633, 105] width 8 height 10
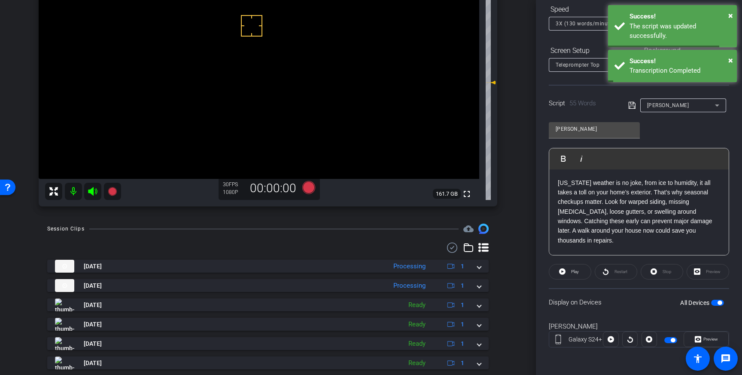
click at [717, 300] on span "button" at bounding box center [717, 302] width 13 height 6
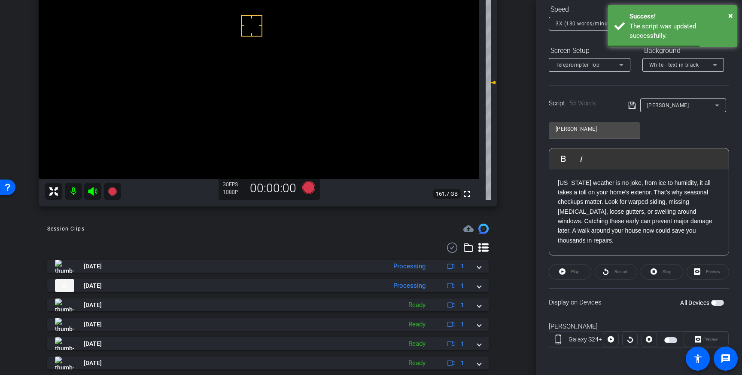
click at [719, 301] on span "button" at bounding box center [717, 302] width 13 height 6
drag, startPoint x: 632, startPoint y: 104, endPoint x: 620, endPoint y: 143, distance: 41.2
click at [632, 104] on icon at bounding box center [633, 105] width 8 height 10
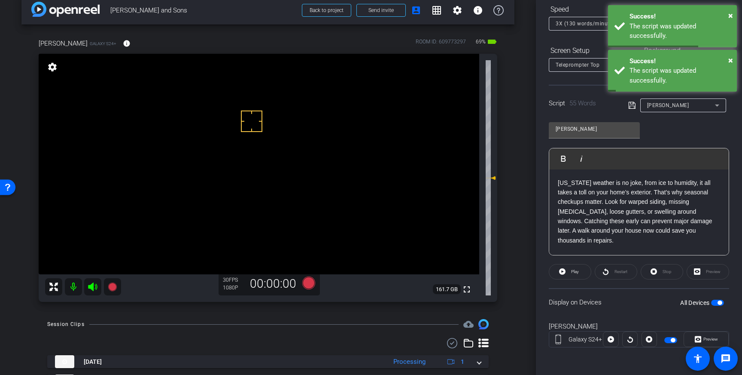
scroll to position [11, 0]
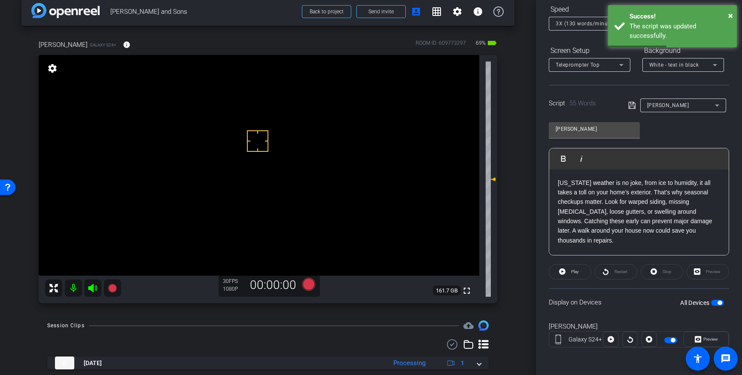
drag, startPoint x: 258, startPoint y: 141, endPoint x: 257, endPoint y: 133, distance: 8.2
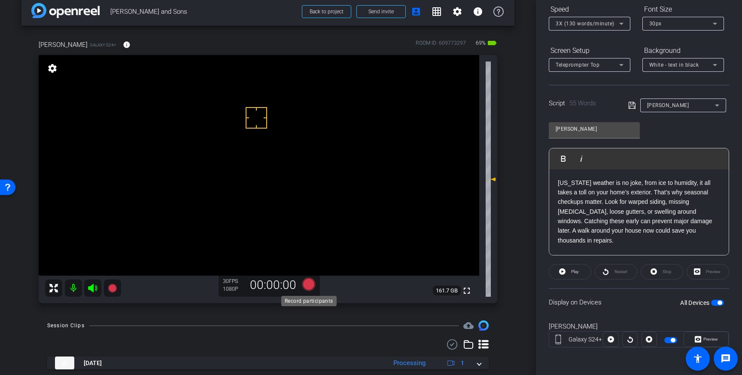
click at [313, 290] on icon at bounding box center [309, 283] width 21 height 15
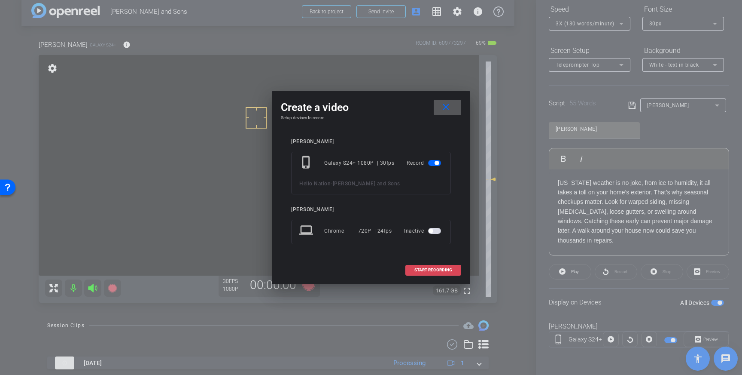
click at [425, 272] on span "START RECORDING" at bounding box center [434, 270] width 38 height 4
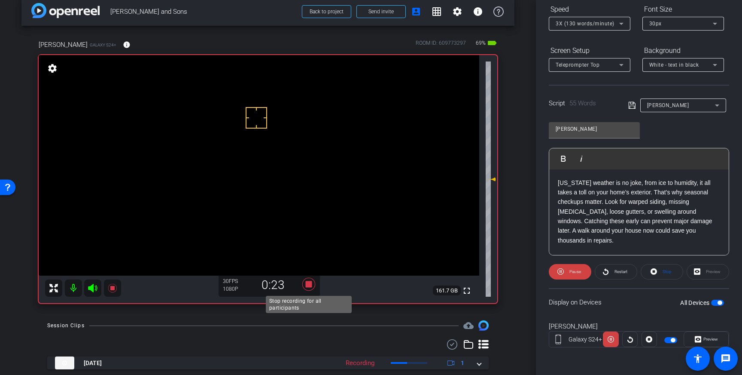
click at [309, 287] on icon at bounding box center [308, 284] width 13 height 13
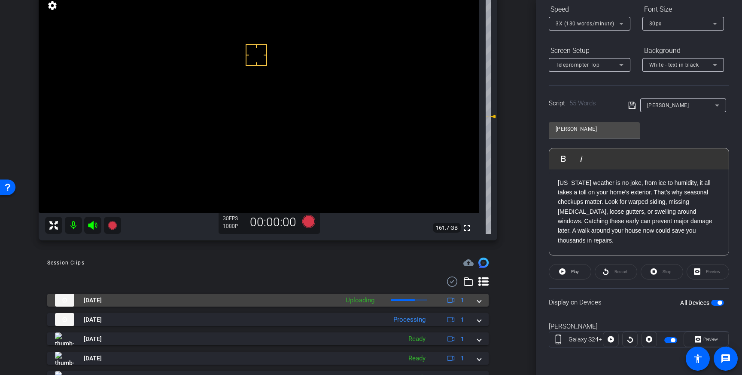
scroll to position [83, 0]
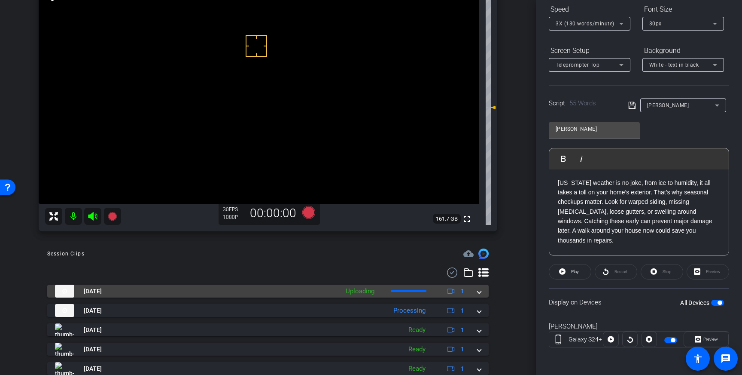
click at [478, 294] on span at bounding box center [479, 291] width 3 height 9
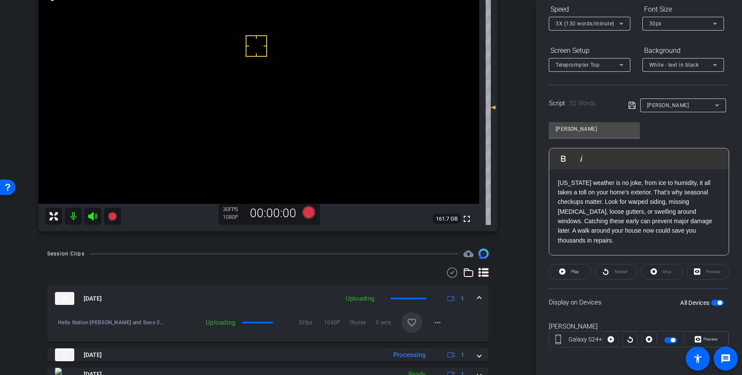
click at [419, 321] on span at bounding box center [412, 322] width 21 height 21
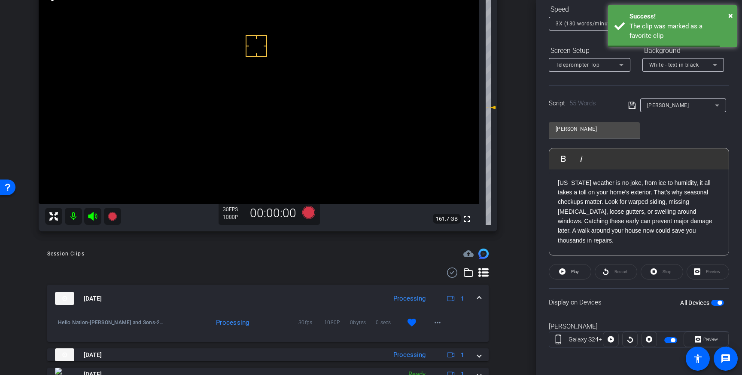
click at [483, 294] on mat-expansion-panel-header "Aug 19, 2025 Processing 1" at bounding box center [268, 297] width 442 height 27
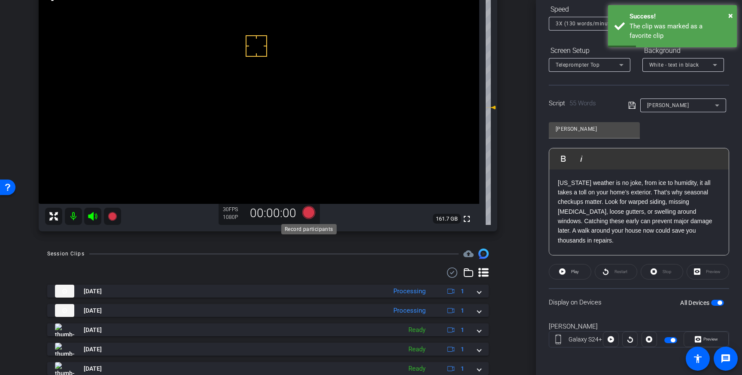
click at [309, 214] on icon at bounding box center [308, 212] width 13 height 13
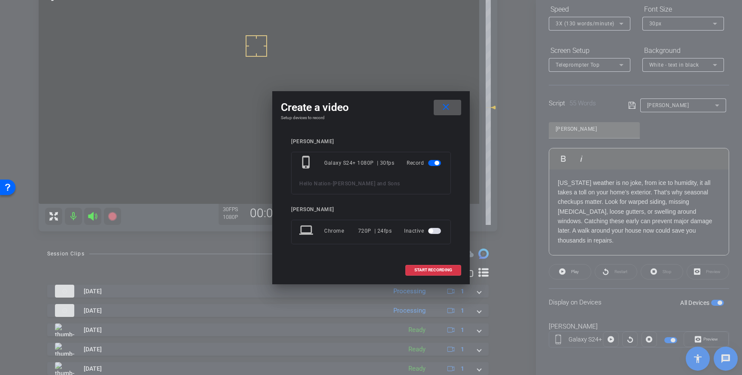
drag, startPoint x: 425, startPoint y: 271, endPoint x: 462, endPoint y: 250, distance: 42.7
click at [425, 271] on span "START RECORDING" at bounding box center [434, 270] width 38 height 4
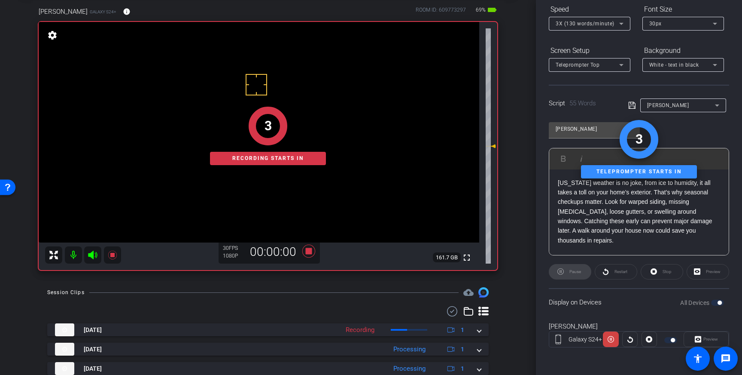
scroll to position [43, 0]
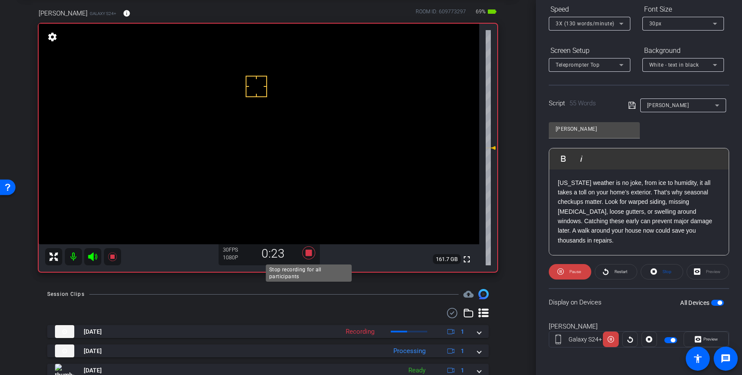
click at [307, 255] on icon at bounding box center [308, 252] width 13 height 13
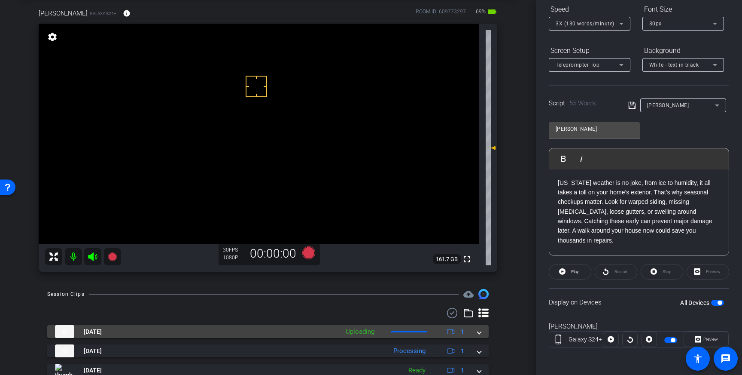
click at [479, 332] on span at bounding box center [479, 331] width 3 height 9
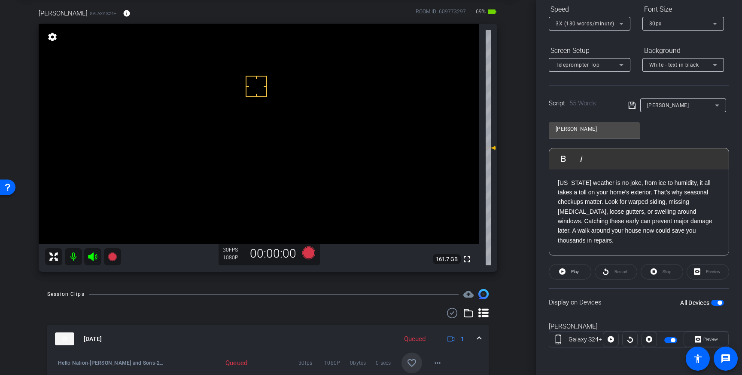
click at [409, 365] on mat-icon "favorite_border" at bounding box center [412, 362] width 10 height 10
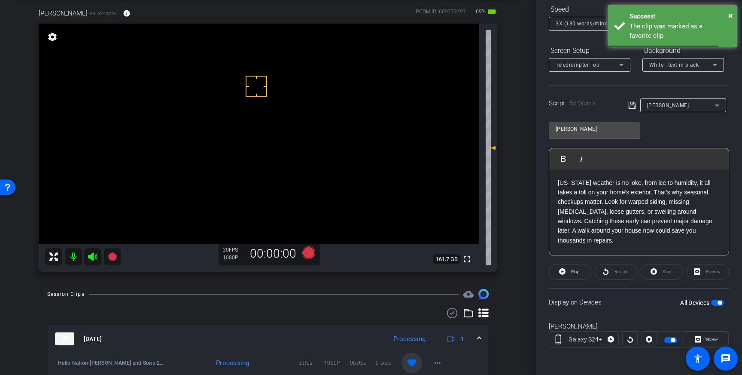
click at [485, 336] on mat-expansion-panel-header "Aug 19, 2025 Processing 1" at bounding box center [268, 338] width 442 height 27
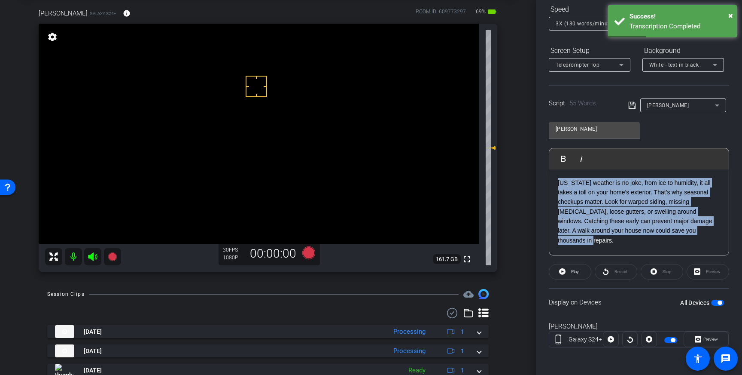
drag, startPoint x: 683, startPoint y: 233, endPoint x: 550, endPoint y: 184, distance: 141.4
click at [550, 184] on div "Michigan weather is no joke, from ice to humidity, it all takes a toll on your …" at bounding box center [639, 212] width 180 height 86
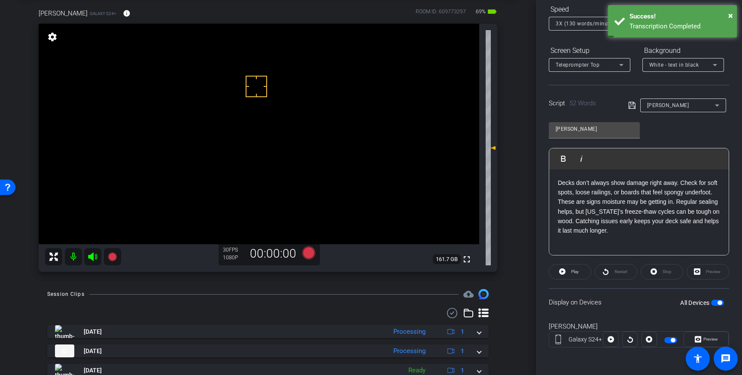
drag, startPoint x: 632, startPoint y: 105, endPoint x: 670, endPoint y: 177, distance: 81.1
click at [632, 106] on icon at bounding box center [633, 105] width 8 height 10
click at [717, 298] on mat-slide-toggle "All Devices" at bounding box center [703, 302] width 44 height 10
click at [719, 302] on span "button" at bounding box center [720, 302] width 4 height 4
click at [722, 304] on span "button" at bounding box center [717, 302] width 13 height 6
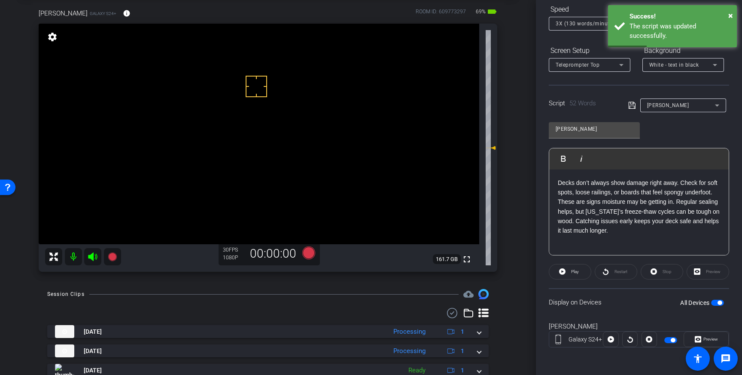
click at [631, 105] on icon at bounding box center [633, 105] width 8 height 10
drag, startPoint x: 261, startPoint y: 112, endPoint x: 257, endPoint y: 94, distance: 18.5
click at [306, 255] on icon at bounding box center [308, 252] width 13 height 13
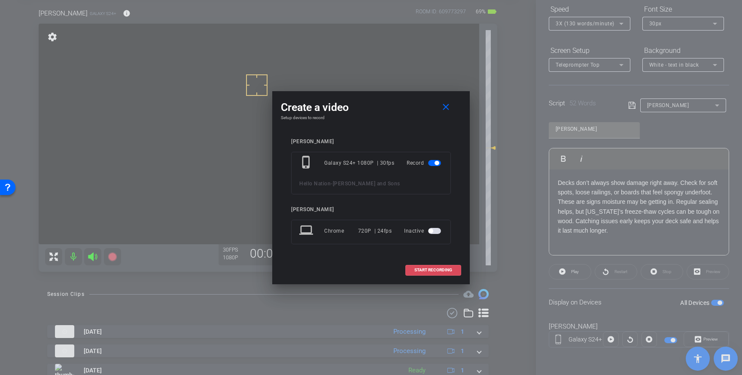
drag, startPoint x: 424, startPoint y: 267, endPoint x: 478, endPoint y: 193, distance: 91.7
click at [424, 268] on span "START RECORDING" at bounding box center [434, 270] width 38 height 4
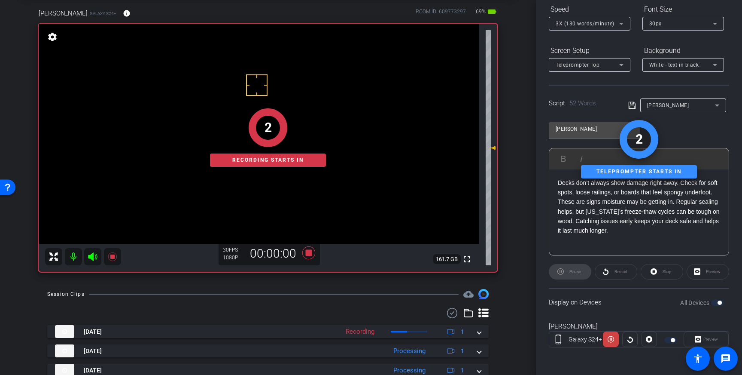
scroll to position [0, 0]
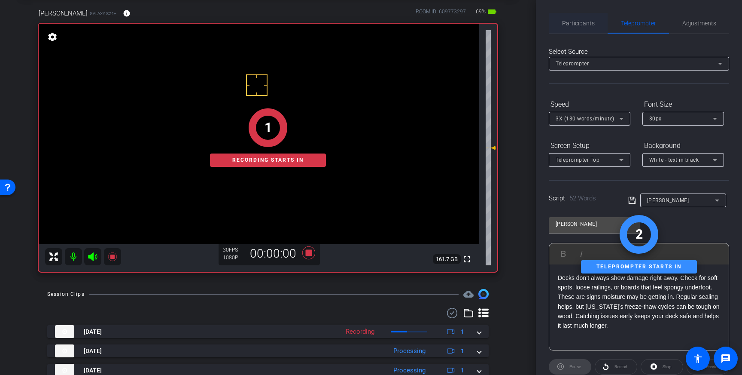
click at [588, 27] on span "Participants" at bounding box center [578, 23] width 33 height 21
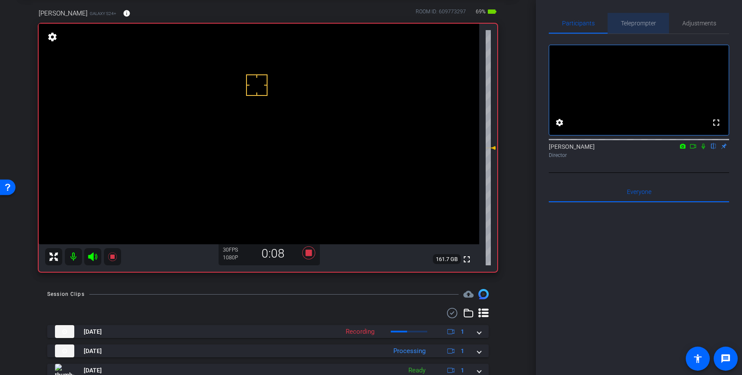
click at [645, 27] on span "Teleprompter" at bounding box center [638, 23] width 35 height 21
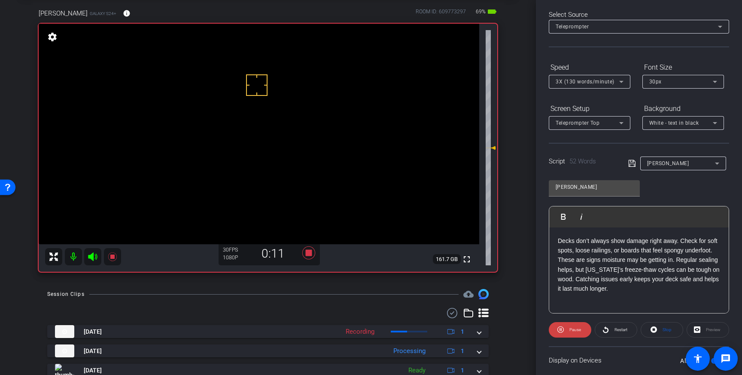
scroll to position [40, 0]
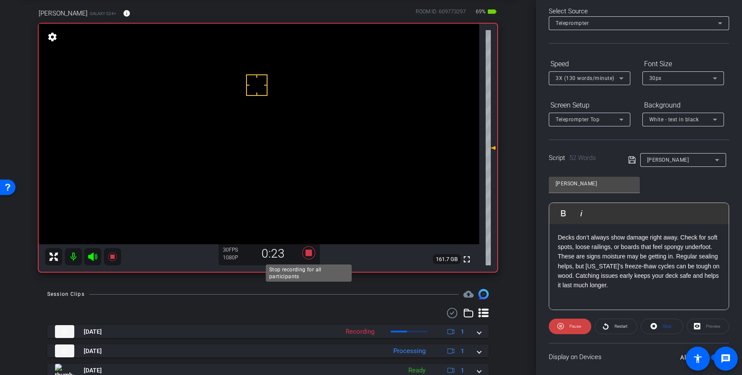
click at [309, 254] on icon at bounding box center [308, 252] width 13 height 13
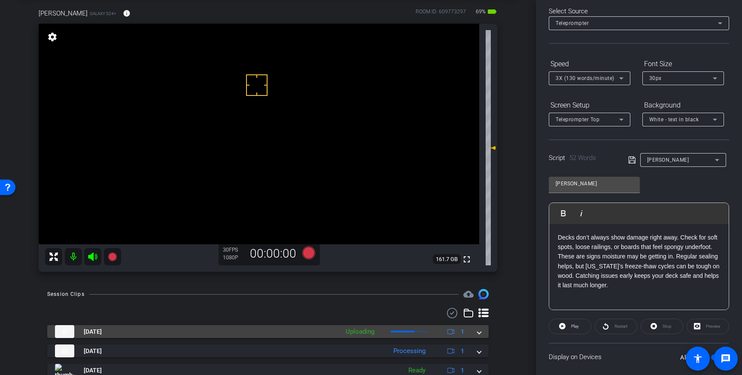
click at [476, 331] on div "Aug 19, 2025 Uploading 1" at bounding box center [266, 331] width 423 height 13
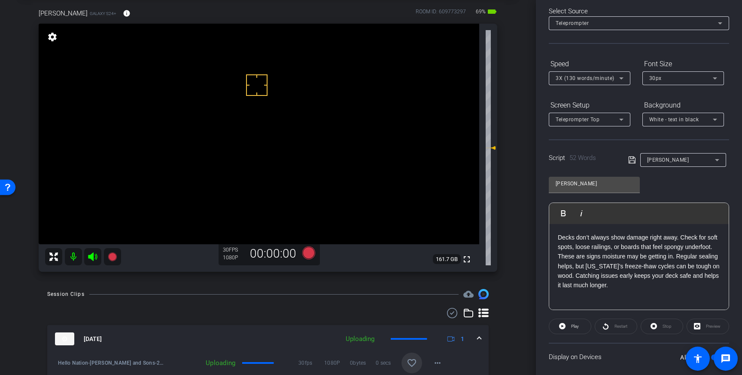
click at [410, 363] on mat-icon "favorite_border" at bounding box center [412, 362] width 10 height 10
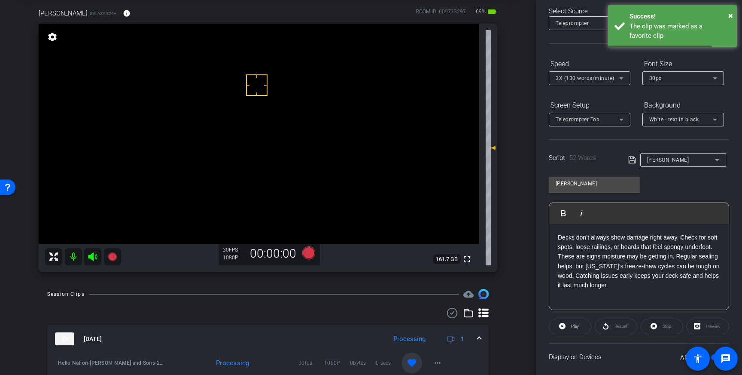
click at [475, 342] on div "Aug 19, 2025 Processing 1" at bounding box center [266, 338] width 423 height 13
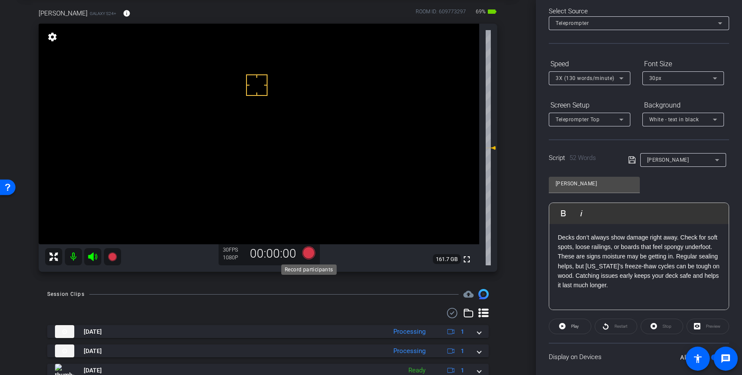
click at [308, 252] on icon at bounding box center [308, 252] width 13 height 13
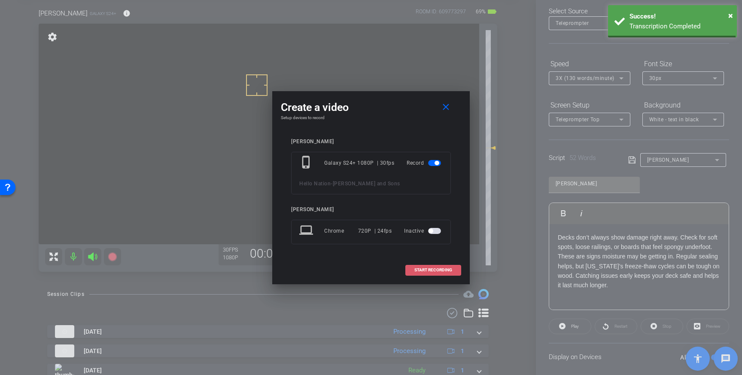
click at [435, 273] on span at bounding box center [433, 269] width 55 height 21
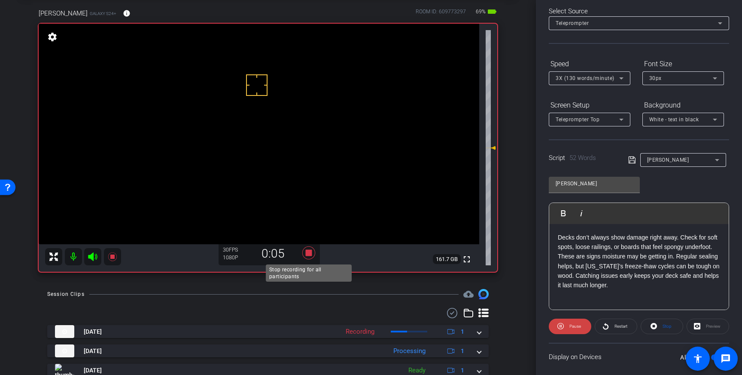
click at [311, 253] on icon at bounding box center [308, 252] width 13 height 13
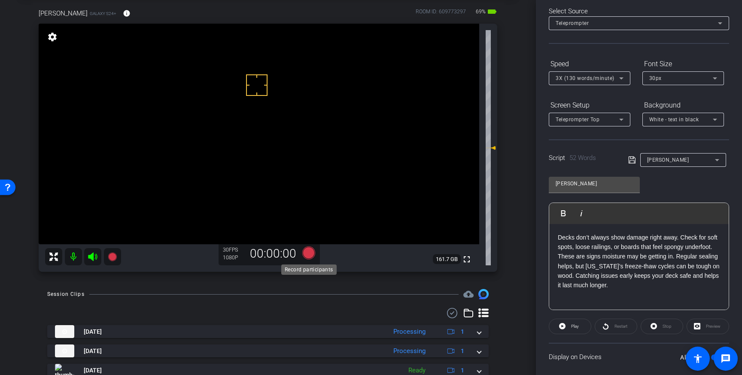
click at [307, 253] on icon at bounding box center [308, 252] width 13 height 13
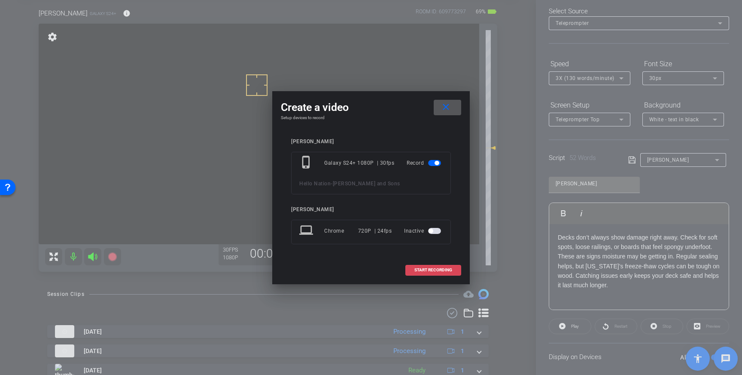
click at [427, 264] on span at bounding box center [433, 269] width 55 height 21
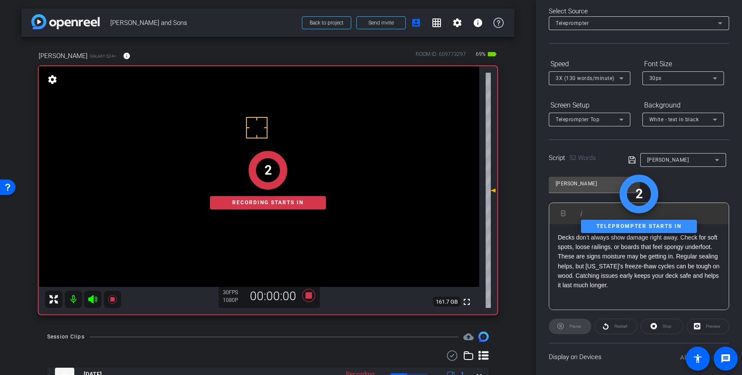
scroll to position [2, 0]
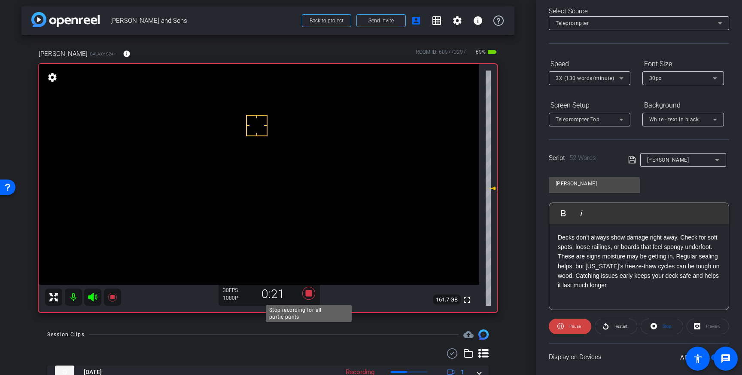
click at [309, 297] on icon at bounding box center [309, 292] width 21 height 15
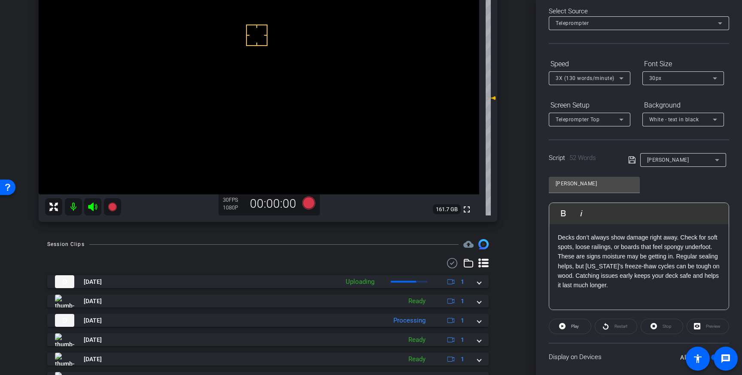
scroll to position [96, 0]
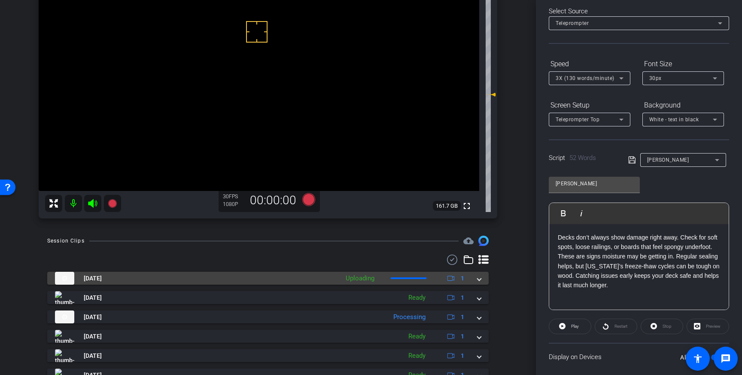
click at [481, 278] on mat-expansion-panel-header "Aug 19, 2025 Uploading 1" at bounding box center [268, 278] width 442 height 13
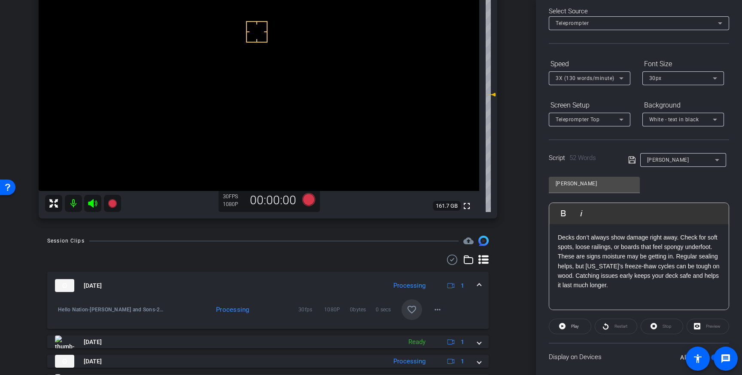
click at [411, 308] on mat-icon "favorite_border" at bounding box center [412, 309] width 10 height 10
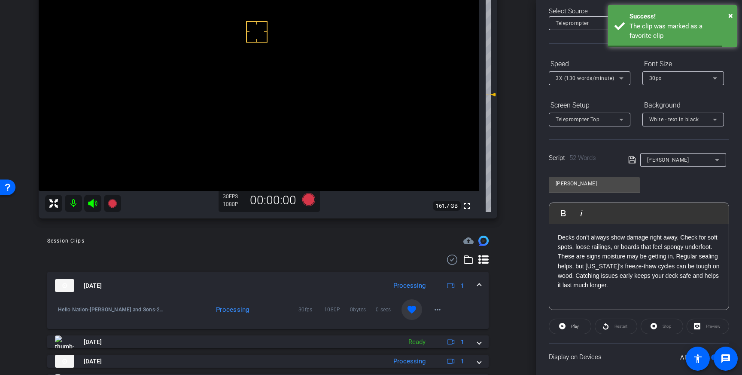
click at [484, 287] on mat-expansion-panel-header "Aug 19, 2025 Processing 1" at bounding box center [268, 285] width 442 height 27
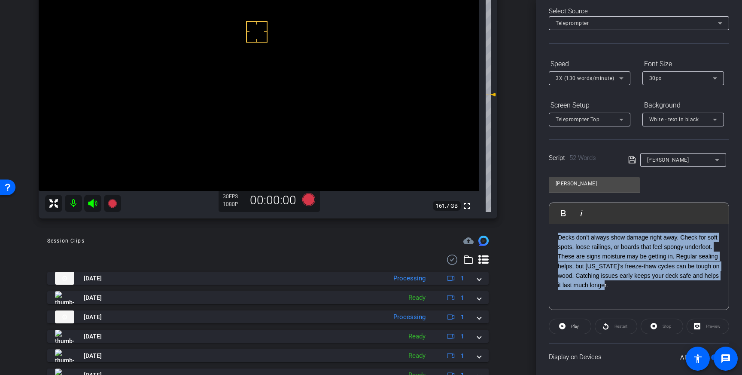
drag, startPoint x: 630, startPoint y: 290, endPoint x: 555, endPoint y: 234, distance: 93.4
click at [555, 234] on div "Decks don’t always show damage right away. Check for soft spots, loose railings…" at bounding box center [639, 267] width 180 height 86
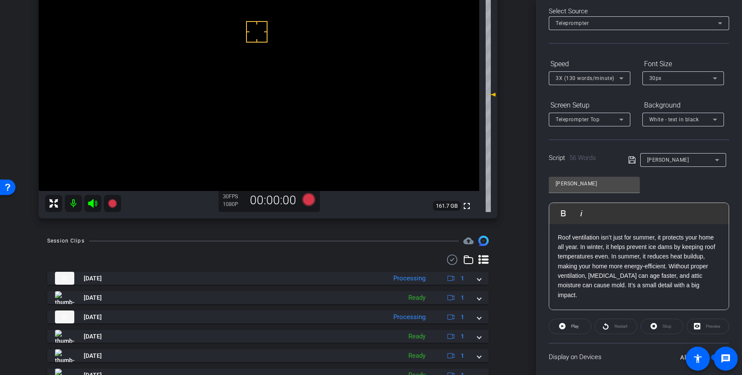
click at [630, 159] on icon at bounding box center [633, 160] width 8 height 10
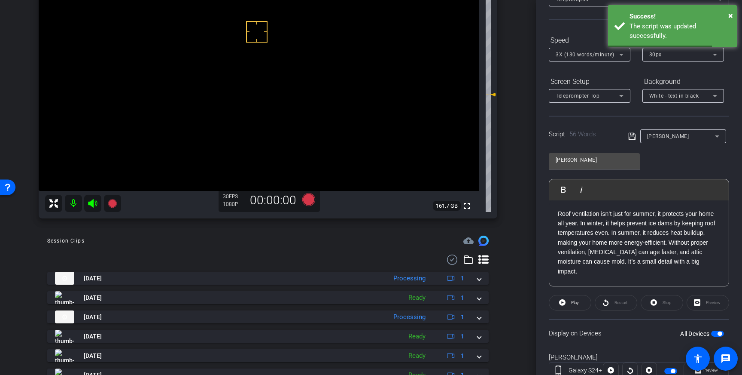
scroll to position [71, 0]
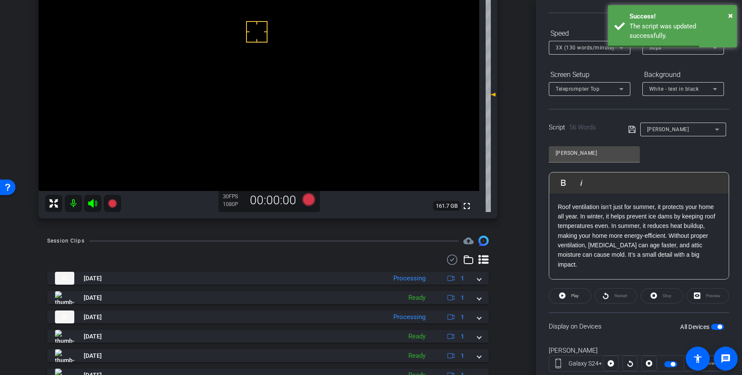
click at [716, 327] on span "button" at bounding box center [717, 327] width 13 height 6
click at [716, 326] on span "button" at bounding box center [714, 326] width 4 height 4
click at [633, 128] on icon at bounding box center [633, 129] width 8 height 10
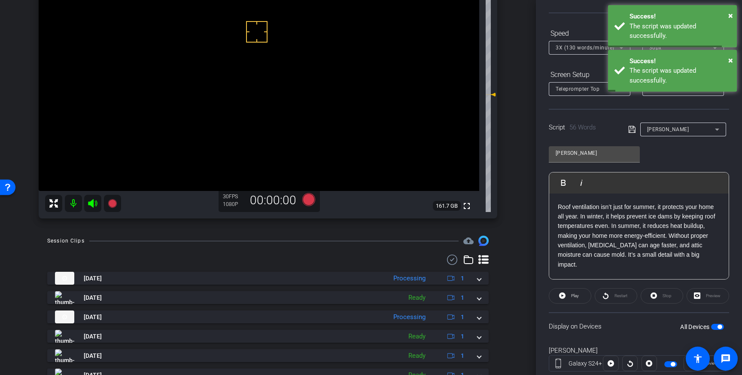
scroll to position [33, 0]
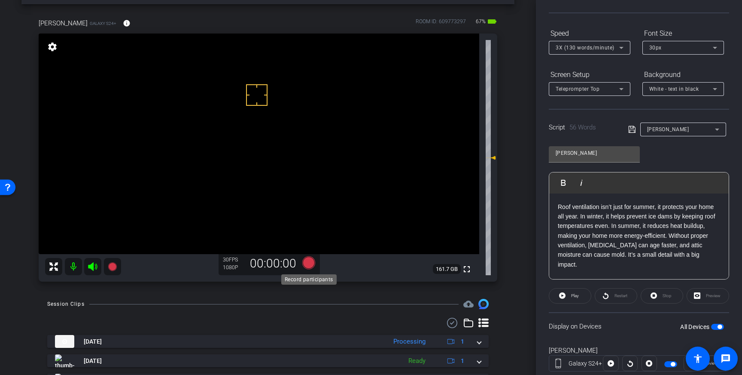
click at [305, 264] on icon at bounding box center [308, 262] width 13 height 13
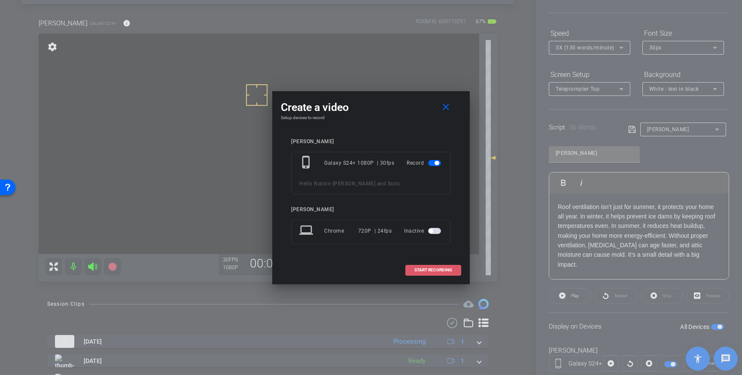
click at [415, 268] on span "START RECORDING" at bounding box center [434, 270] width 38 height 4
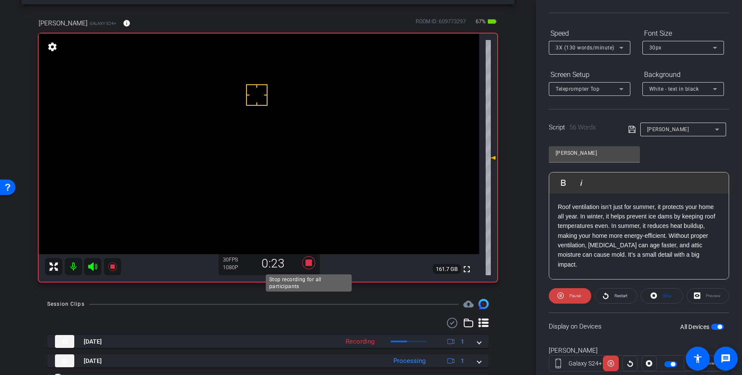
click at [311, 266] on icon at bounding box center [308, 262] width 13 height 13
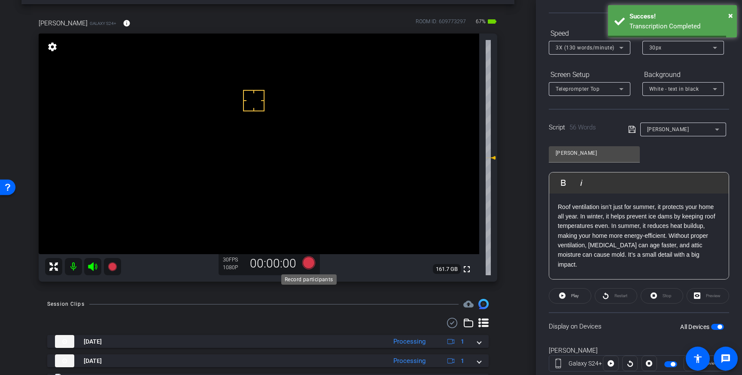
click at [310, 264] on icon at bounding box center [308, 262] width 13 height 13
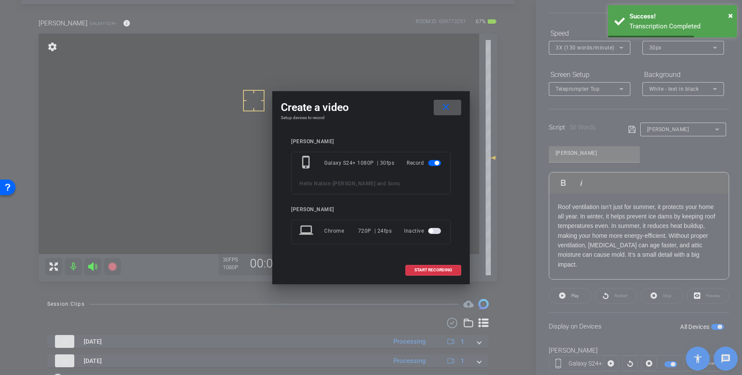
drag, startPoint x: 432, startPoint y: 271, endPoint x: 508, endPoint y: 243, distance: 80.9
click at [432, 271] on span "START RECORDING" at bounding box center [434, 270] width 38 height 4
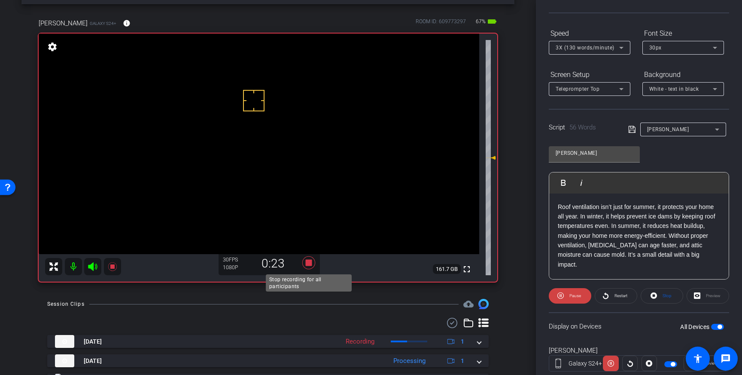
click at [305, 265] on icon at bounding box center [309, 262] width 21 height 15
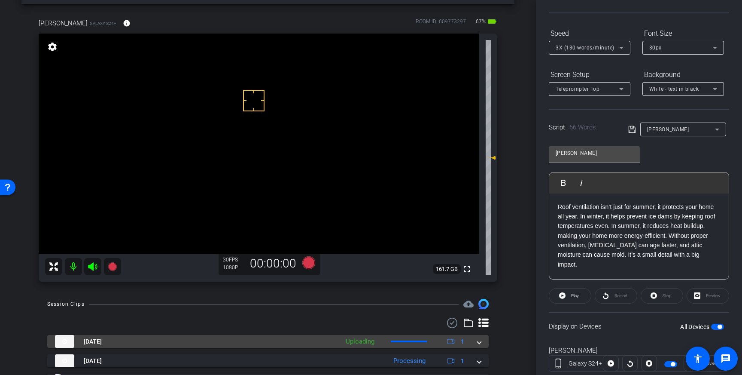
click at [481, 344] on mat-expansion-panel-header "Aug 19, 2025 Uploading 1" at bounding box center [268, 341] width 442 height 13
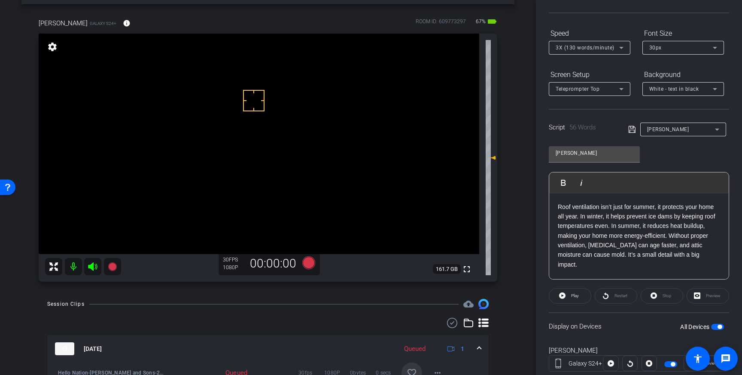
click at [413, 368] on mat-icon "favorite_border" at bounding box center [412, 372] width 10 height 10
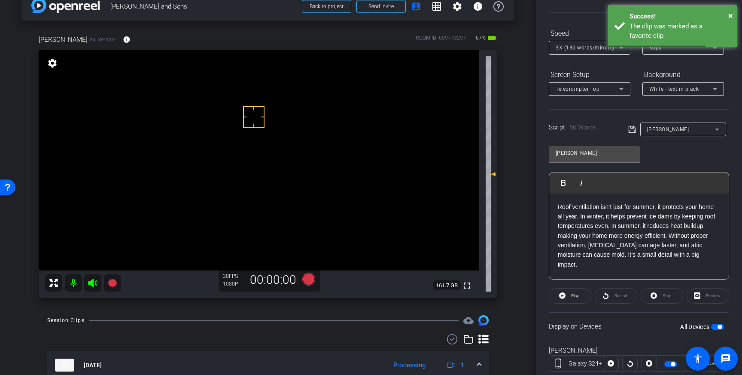
scroll to position [13, 0]
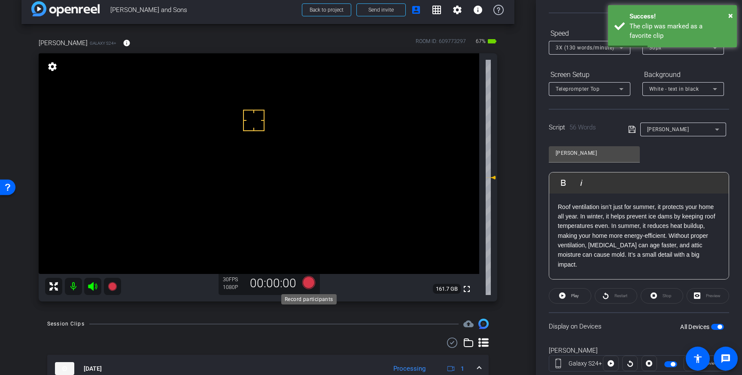
click at [311, 286] on icon at bounding box center [308, 282] width 13 height 13
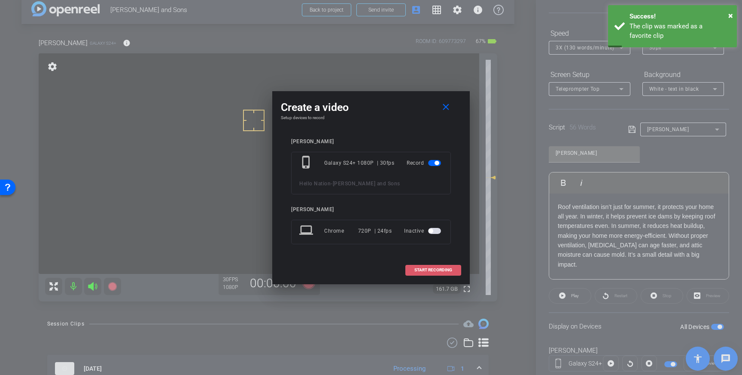
click at [440, 266] on span at bounding box center [433, 269] width 55 height 21
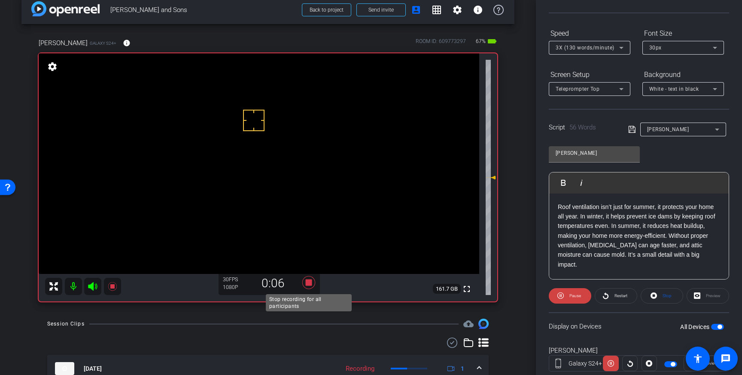
click at [307, 281] on icon at bounding box center [308, 282] width 13 height 13
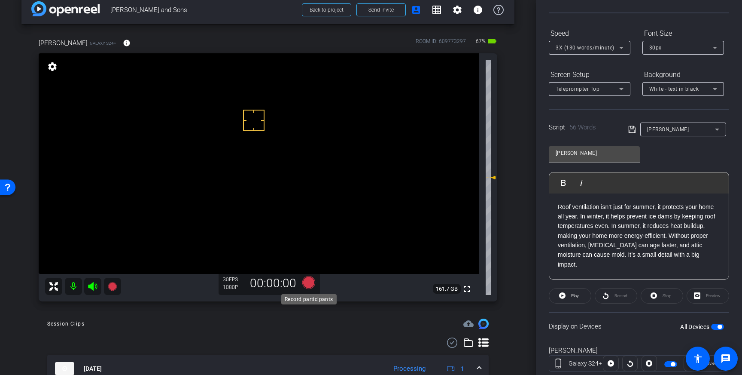
click at [306, 282] on icon at bounding box center [308, 282] width 13 height 13
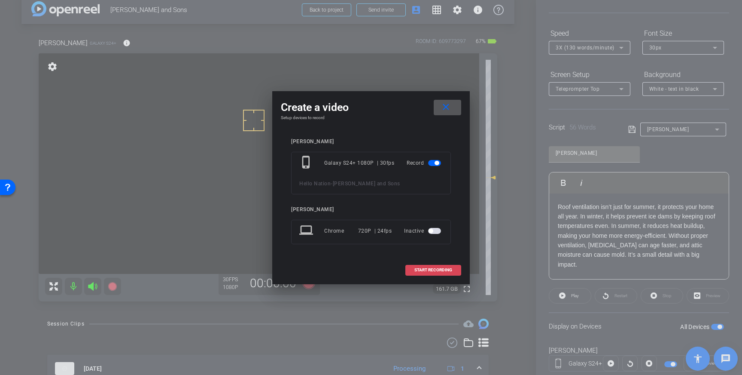
click at [437, 268] on span "START RECORDING" at bounding box center [434, 270] width 38 height 4
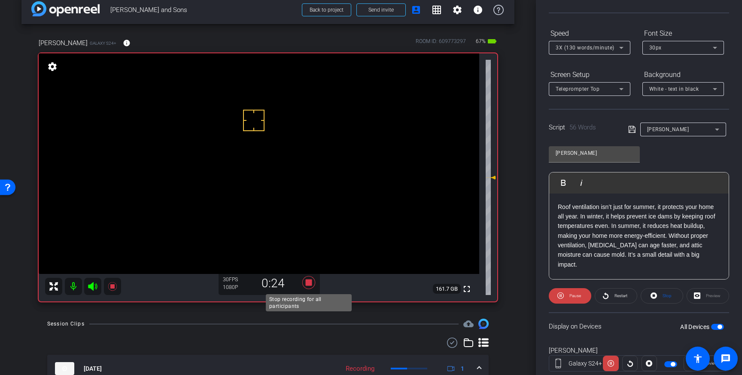
click at [310, 285] on icon at bounding box center [309, 282] width 21 height 15
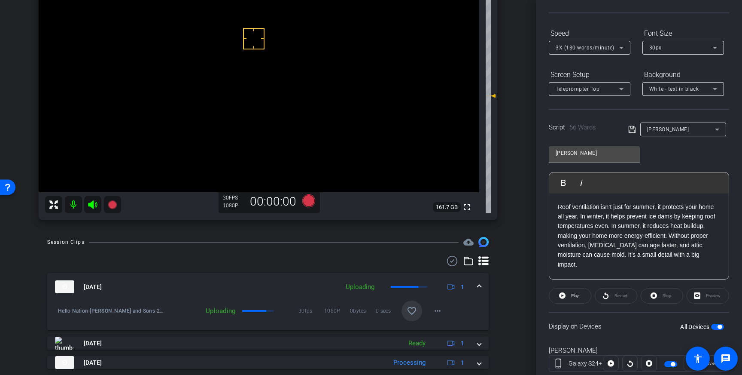
scroll to position [119, 0]
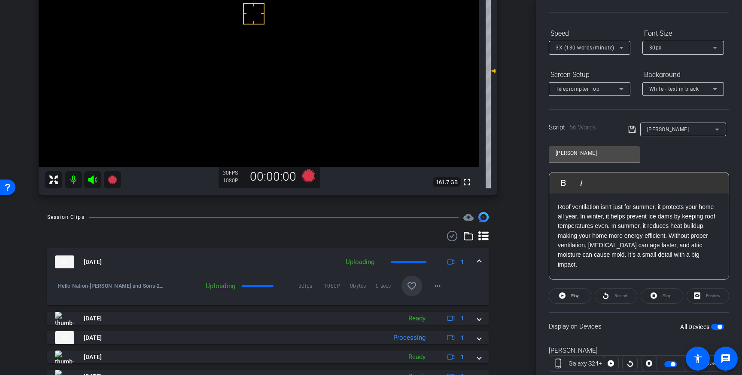
click at [417, 285] on mat-icon "favorite_border" at bounding box center [412, 286] width 10 height 10
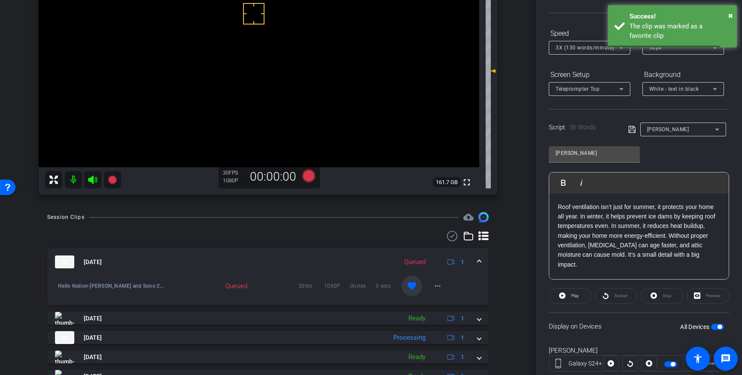
click at [482, 263] on mat-expansion-panel-header "Aug 19, 2025 Queued 1" at bounding box center [268, 261] width 442 height 27
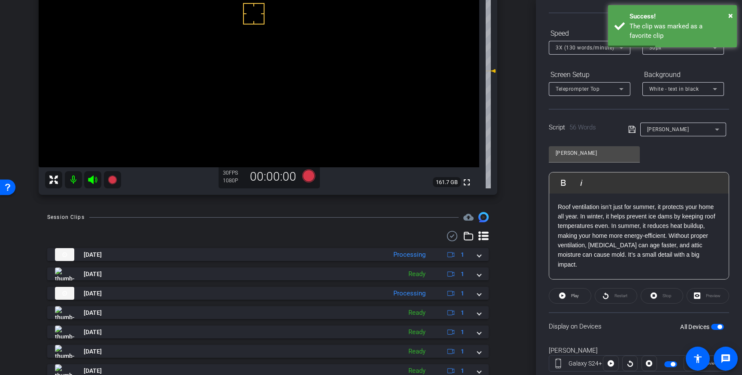
click at [720, 328] on span "button" at bounding box center [720, 326] width 4 height 4
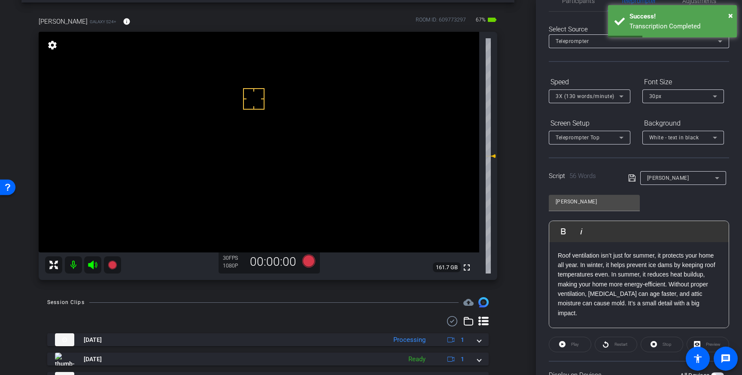
scroll to position [0, 0]
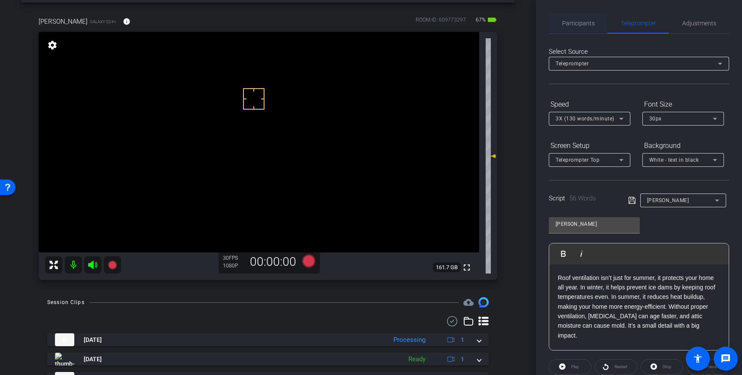
click at [575, 29] on span "Participants" at bounding box center [578, 23] width 33 height 21
